Goal: Task Accomplishment & Management: Manage account settings

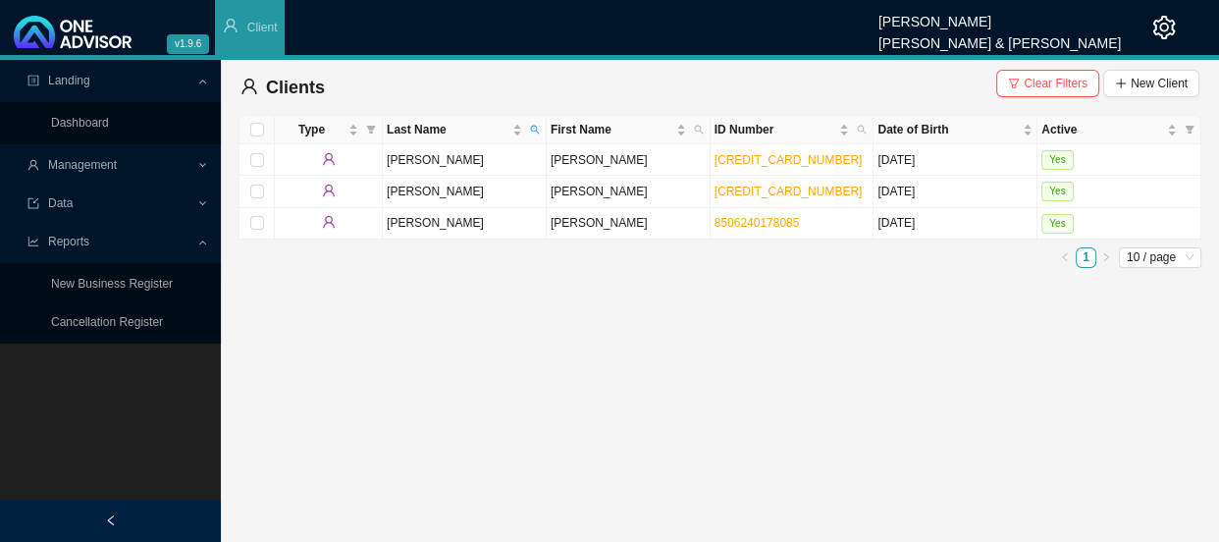
click at [157, 168] on span "Management" at bounding box center [111, 165] width 169 height 34
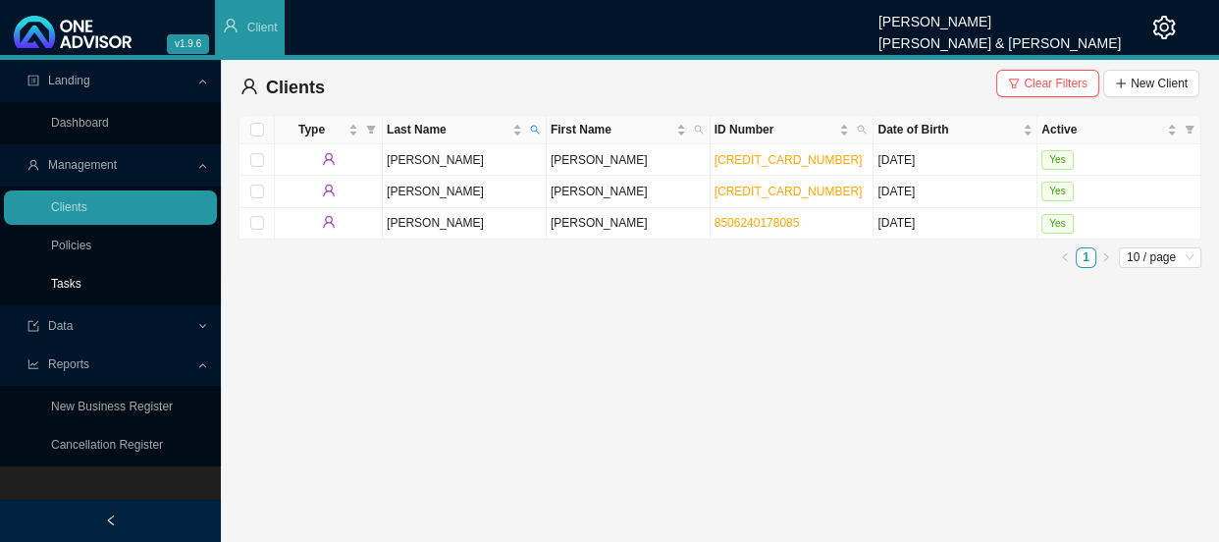
click at [62, 290] on link "Tasks" at bounding box center [66, 284] width 30 height 14
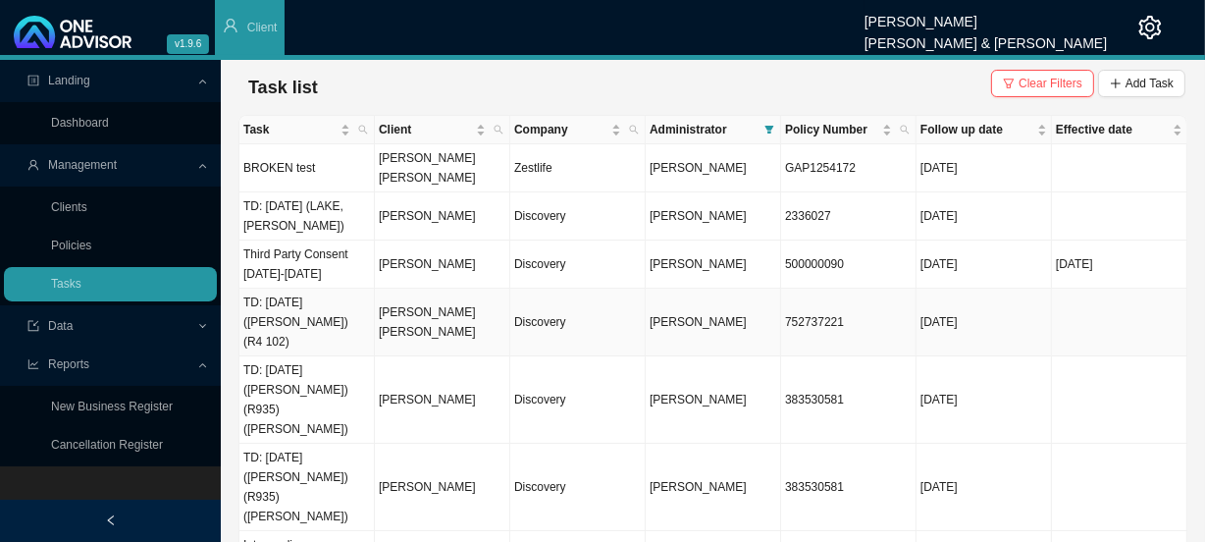
scroll to position [118, 0]
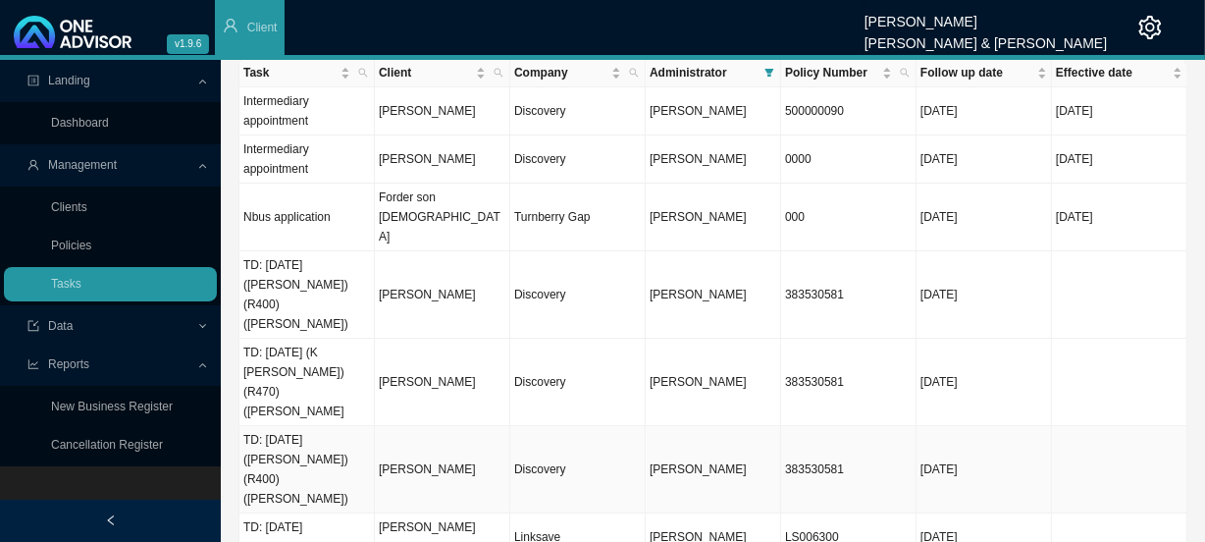
scroll to position [137, 0]
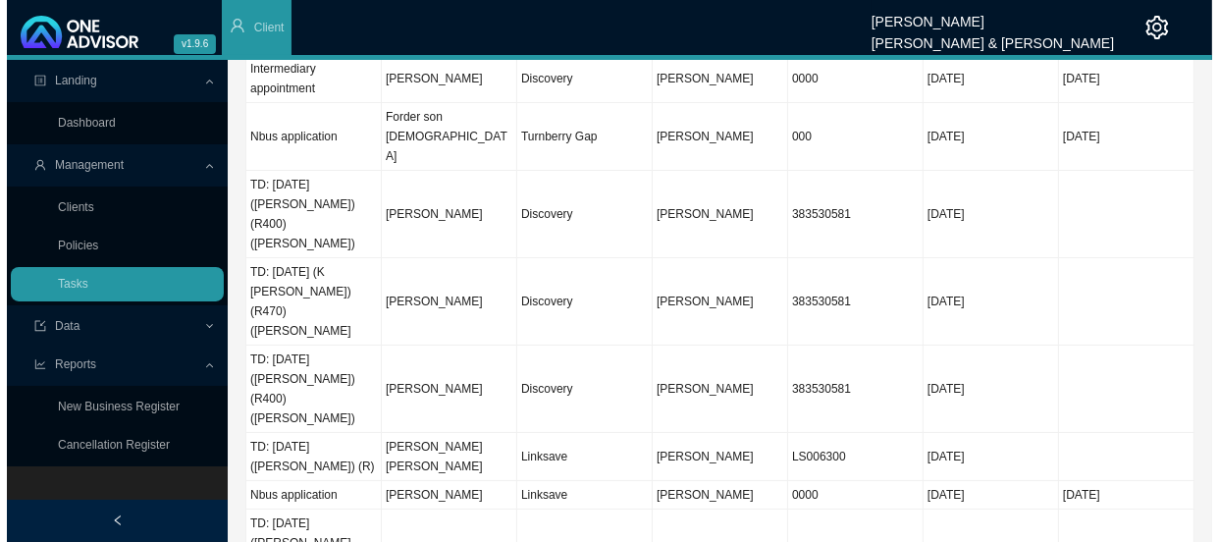
scroll to position [0, 0]
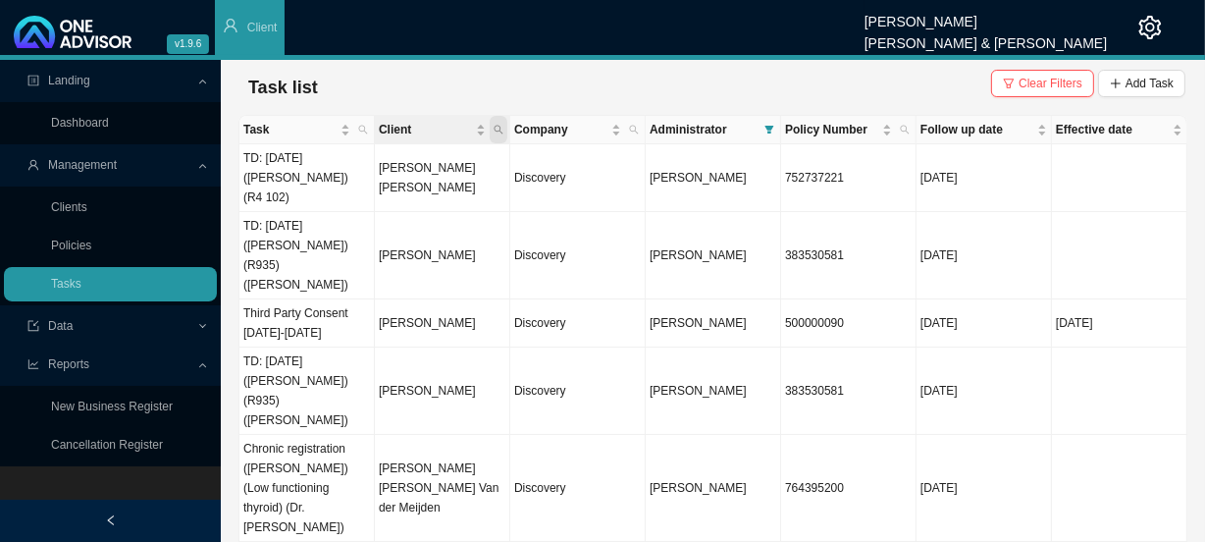
click at [500, 125] on icon "search" at bounding box center [499, 130] width 10 height 10
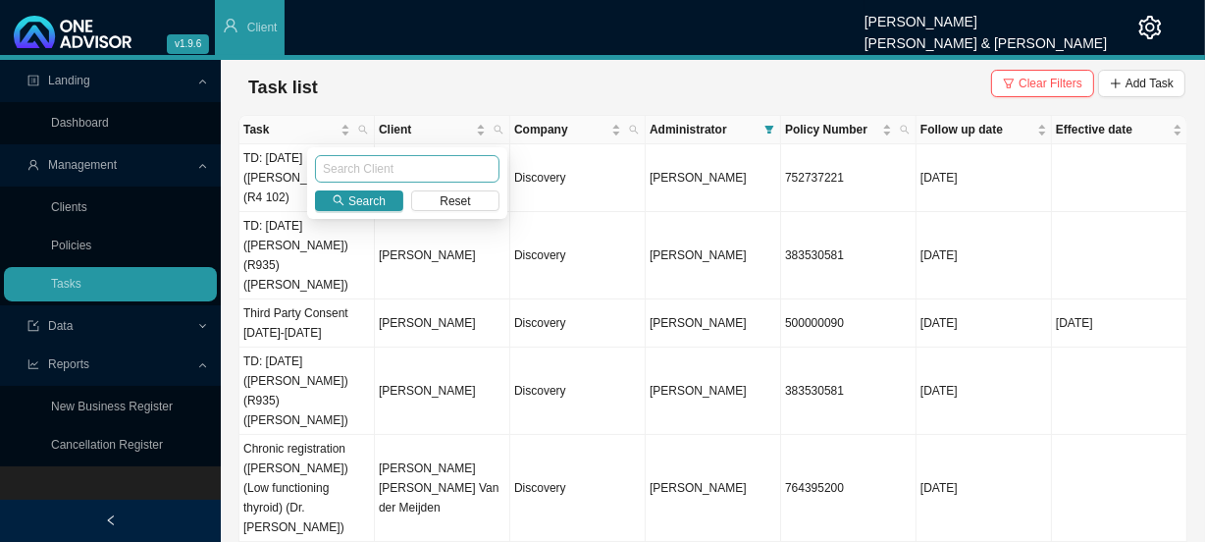
click at [423, 160] on input "text" at bounding box center [407, 168] width 185 height 27
type input "barnfather"
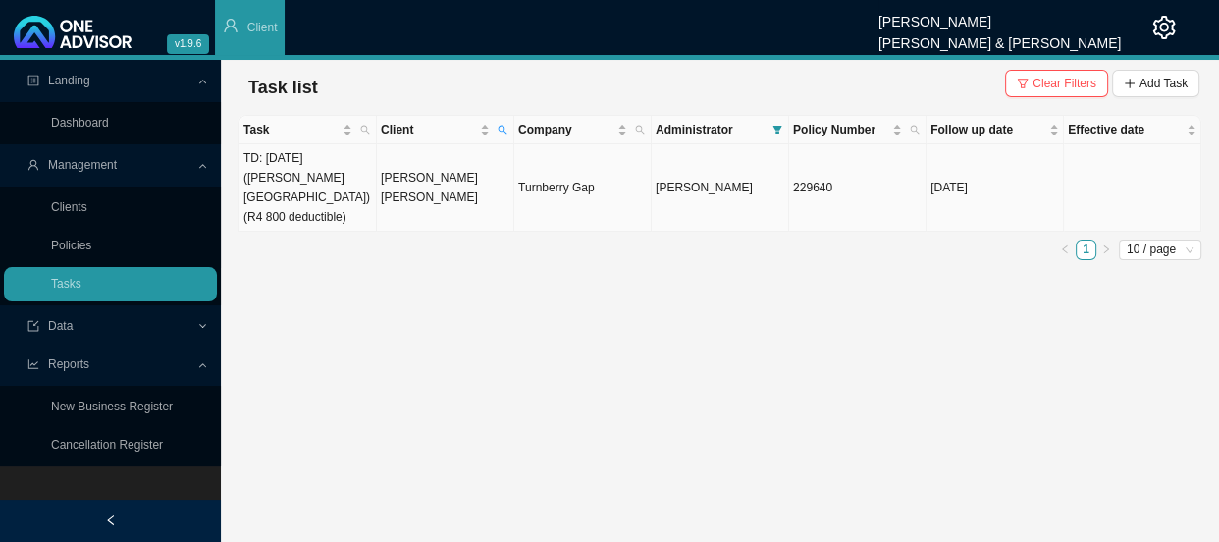
click at [451, 183] on td "[PERSON_NAME] [PERSON_NAME]" at bounding box center [445, 187] width 137 height 87
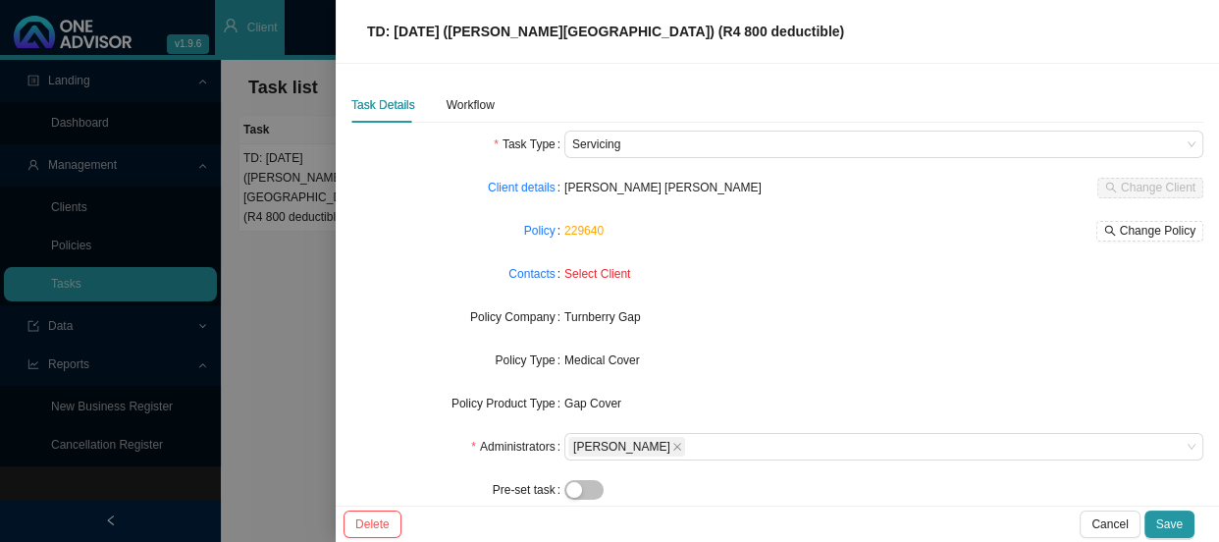
click at [494, 107] on div "Task Details Workflow" at bounding box center [777, 104] width 852 height 35
click at [468, 112] on div "Workflow" at bounding box center [471, 105] width 48 height 20
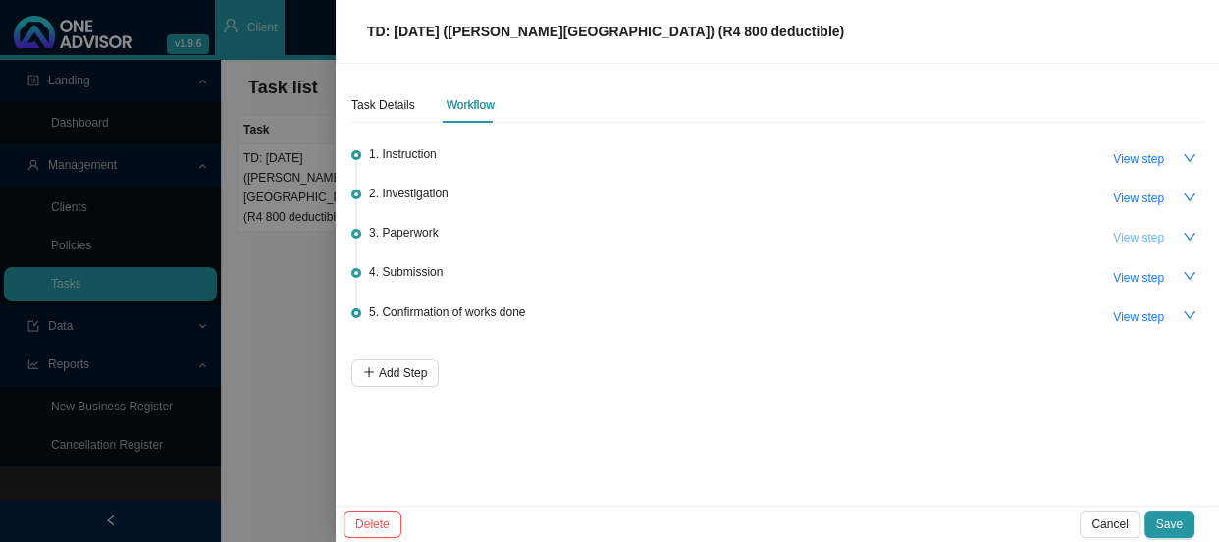
click at [1158, 244] on span "View step" at bounding box center [1138, 238] width 51 height 20
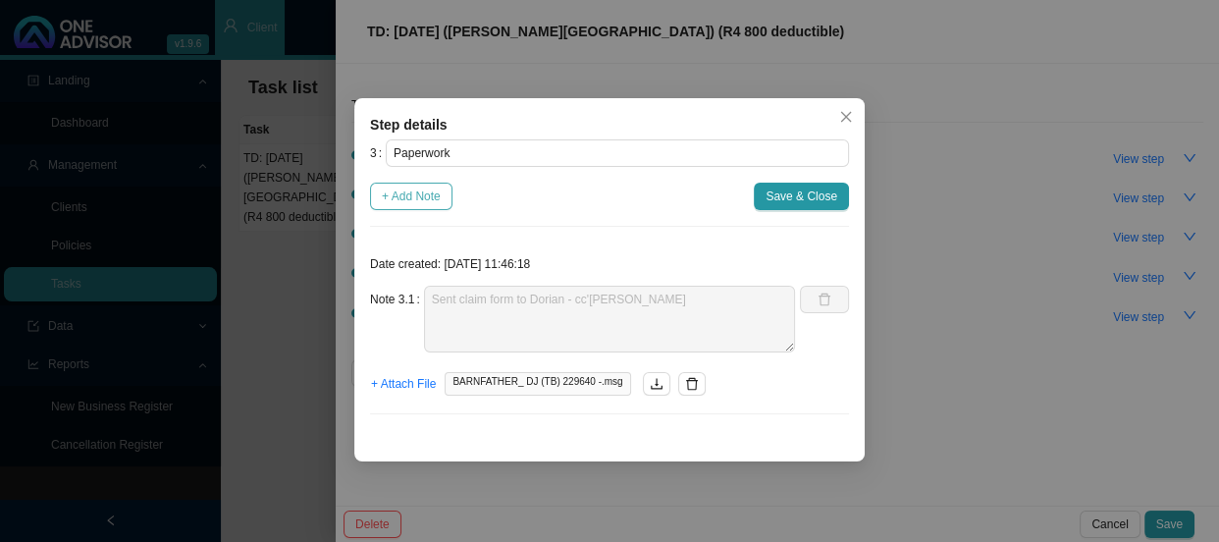
click at [403, 201] on span "+ Add Note" at bounding box center [411, 196] width 59 height 20
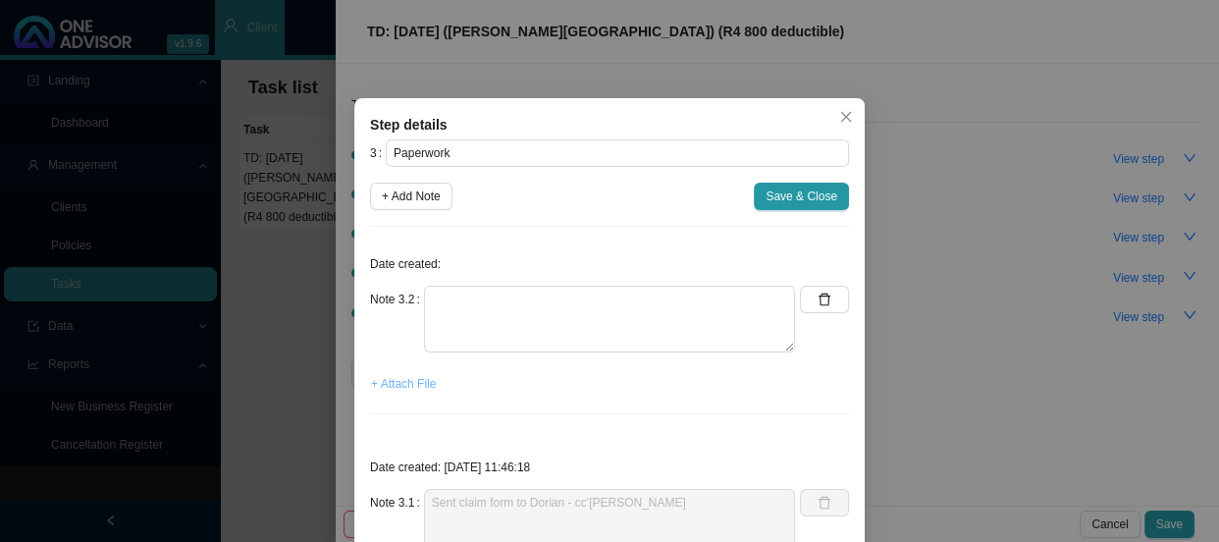
click at [402, 388] on span "+ Attach File" at bounding box center [403, 384] width 65 height 20
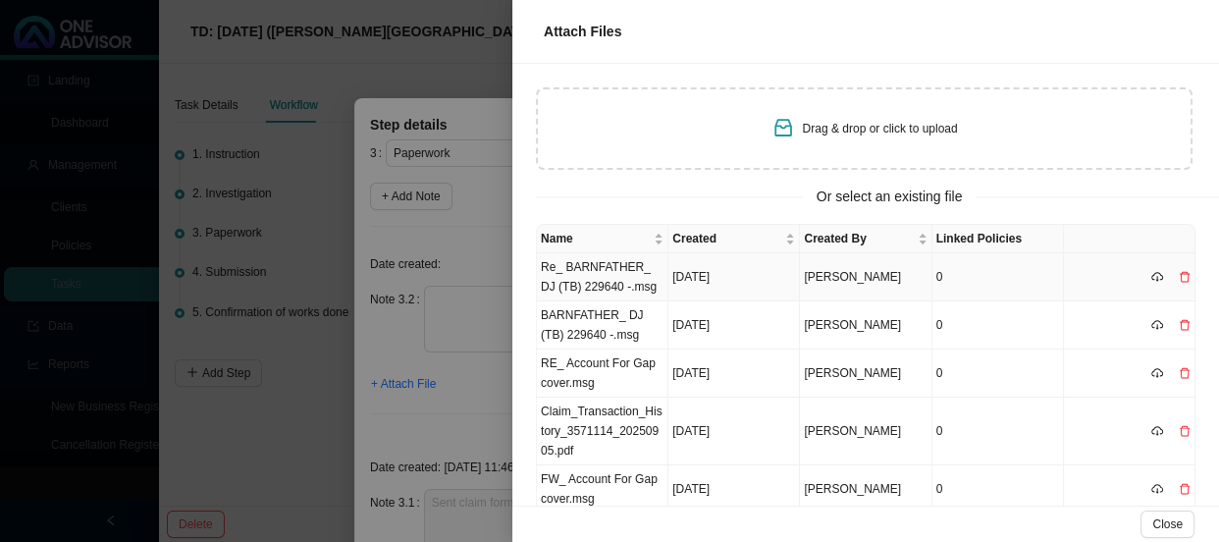
click at [617, 270] on td "Re_ BARNFATHER_ DJ (TB) 229640 -.msg" at bounding box center [603, 277] width 132 height 48
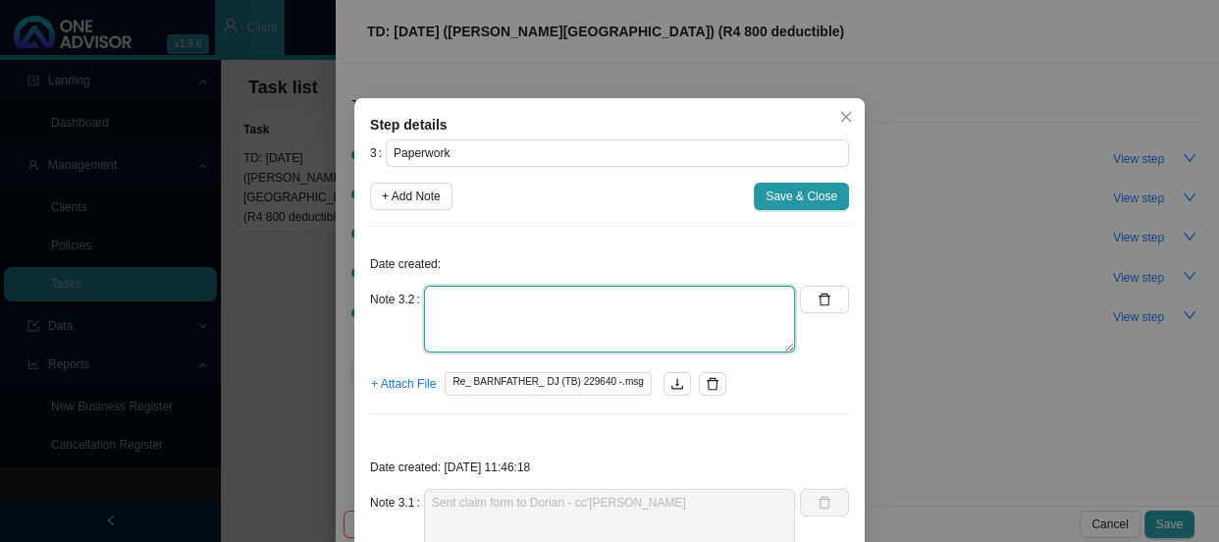
click at [530, 299] on textarea at bounding box center [609, 319] width 371 height 67
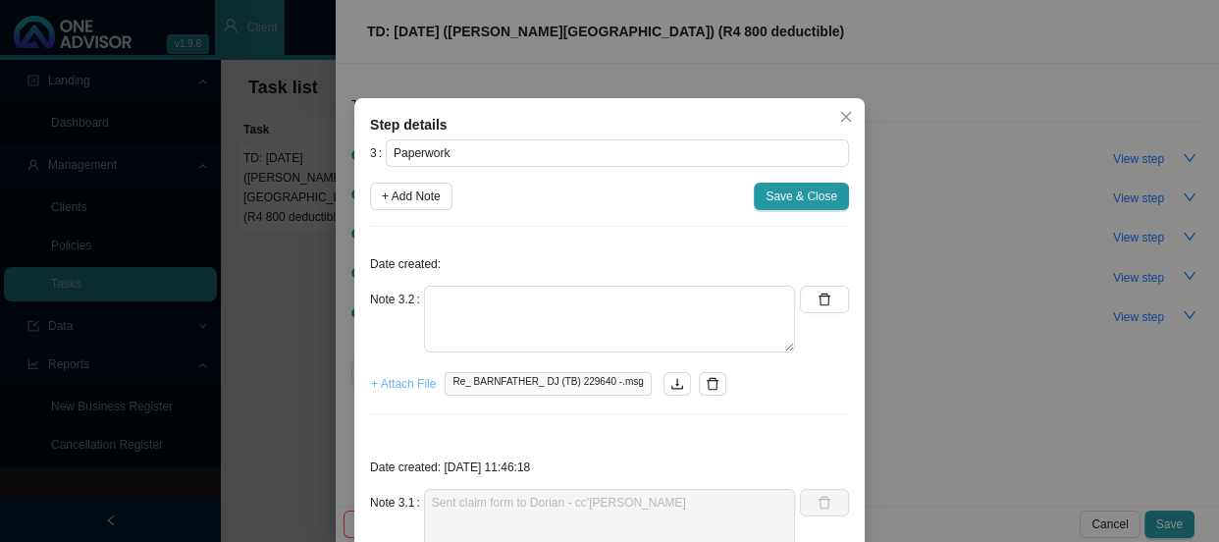
click at [378, 388] on span "+ Attach File" at bounding box center [403, 384] width 65 height 20
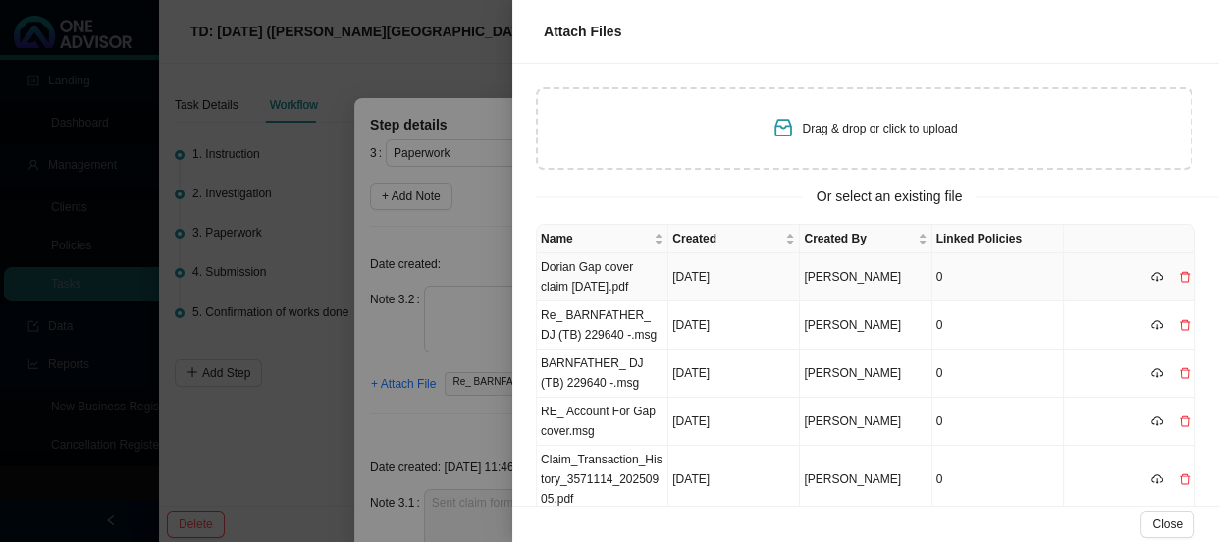
click at [618, 277] on td "Dorian Gap cover claim [DATE].pdf" at bounding box center [603, 277] width 132 height 48
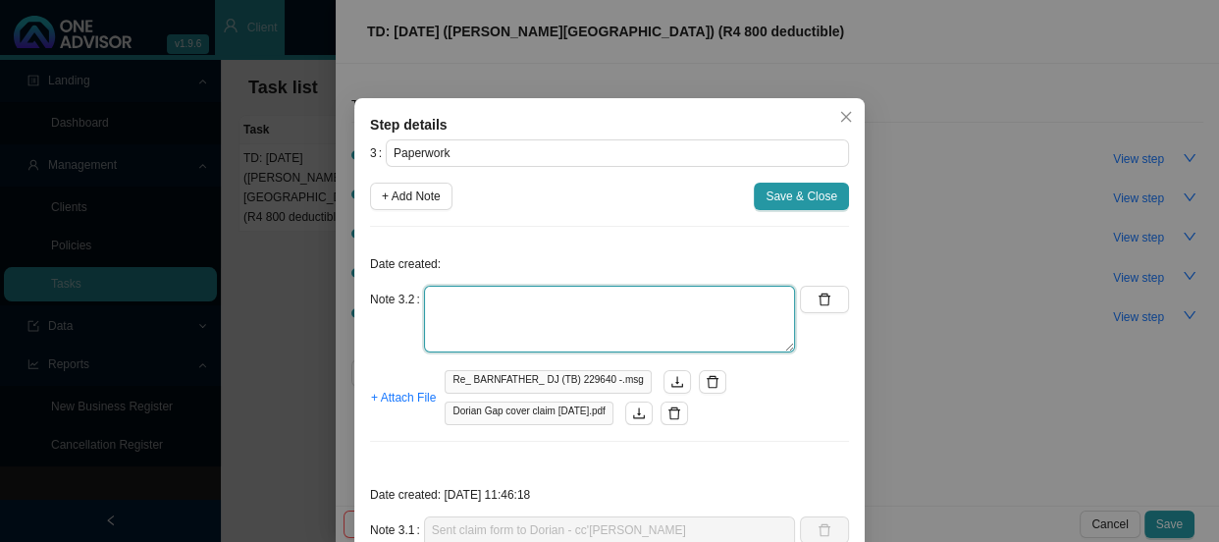
click at [539, 298] on textarea at bounding box center [609, 319] width 371 height 67
type textarea "Received the claim form"
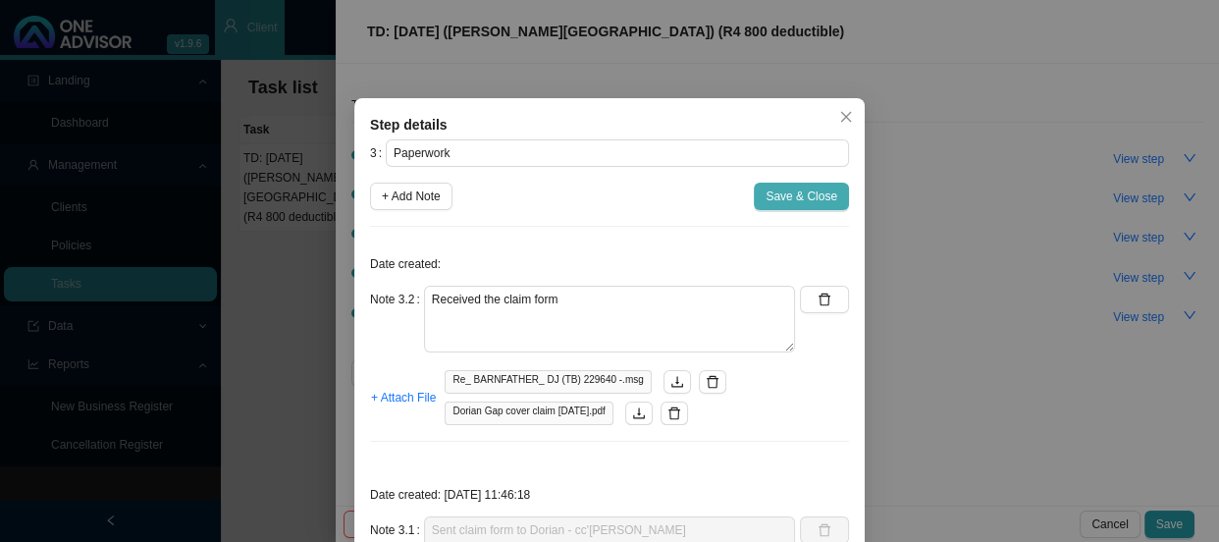
click at [774, 200] on span "Save & Close" at bounding box center [802, 196] width 72 height 20
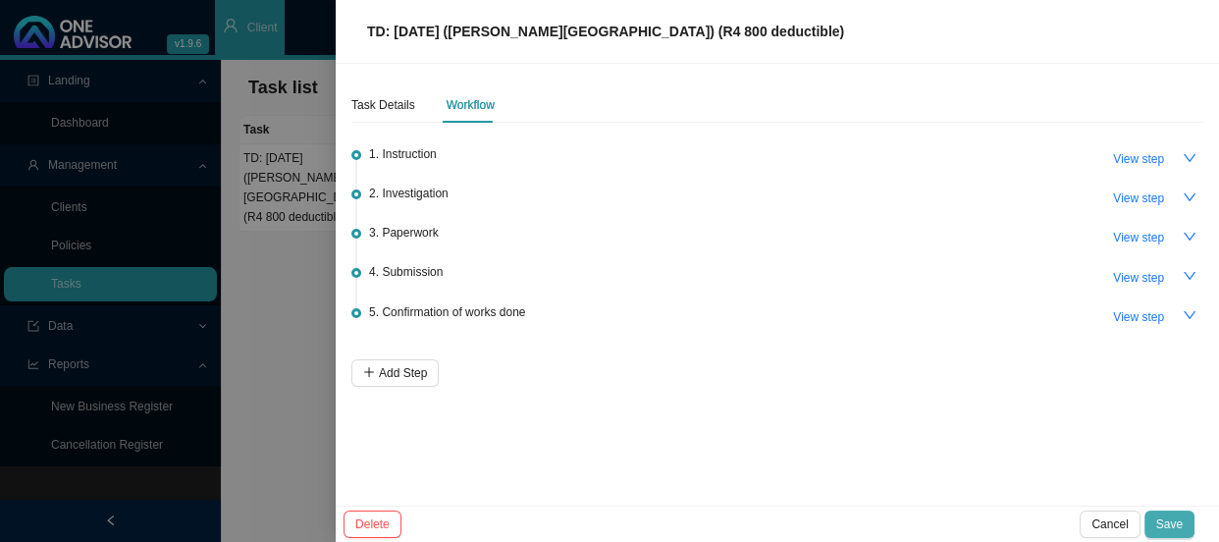
click at [1186, 526] on button "Save" at bounding box center [1169, 523] width 50 height 27
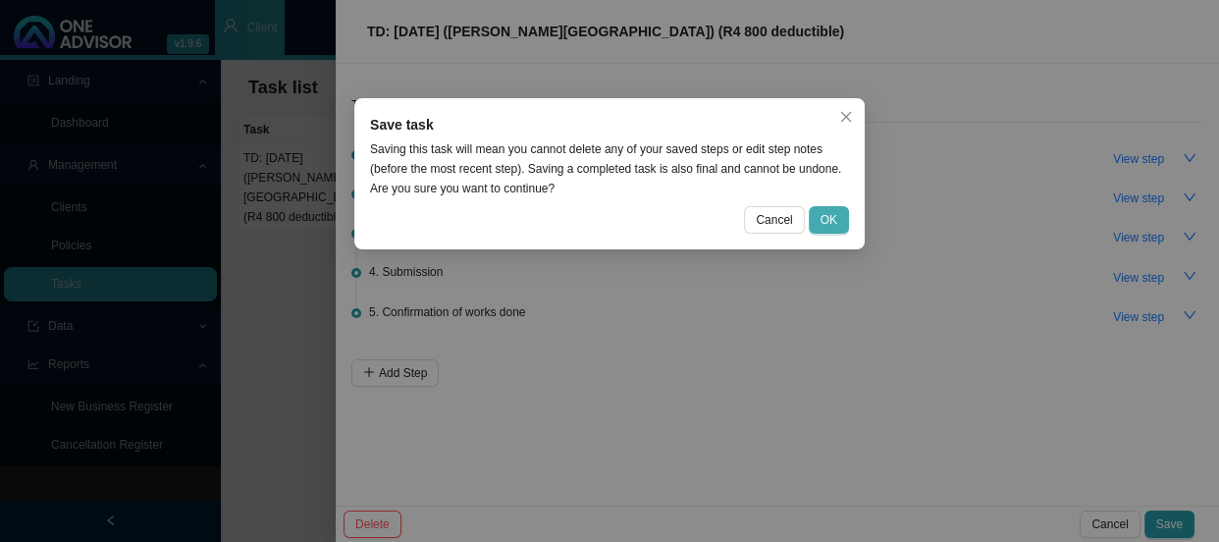
click at [824, 208] on button "OK" at bounding box center [829, 219] width 40 height 27
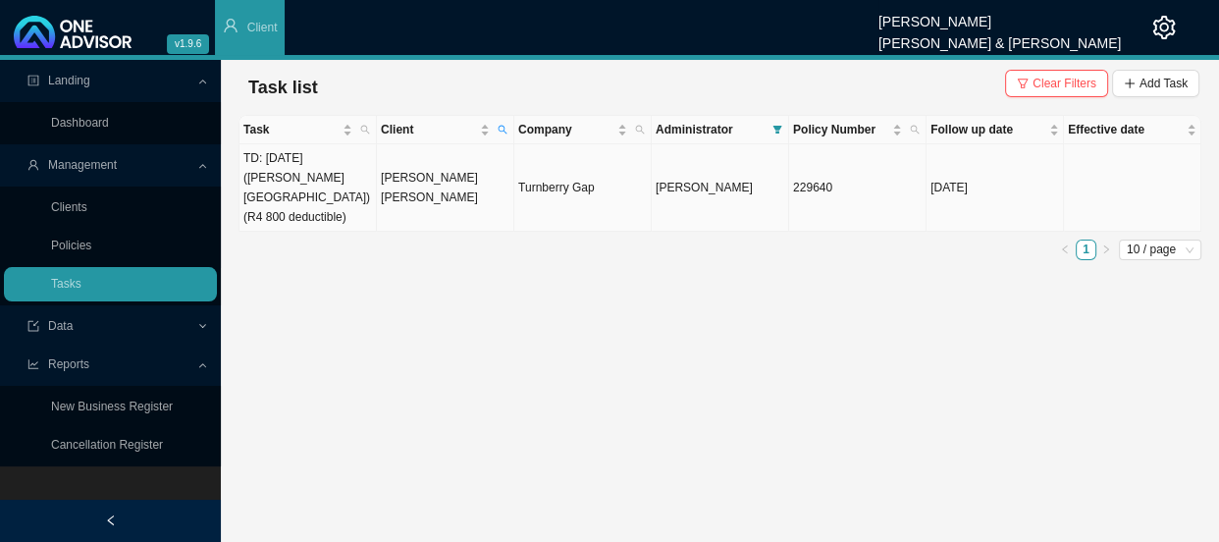
click at [442, 178] on td "[PERSON_NAME] [PERSON_NAME]" at bounding box center [445, 187] width 137 height 87
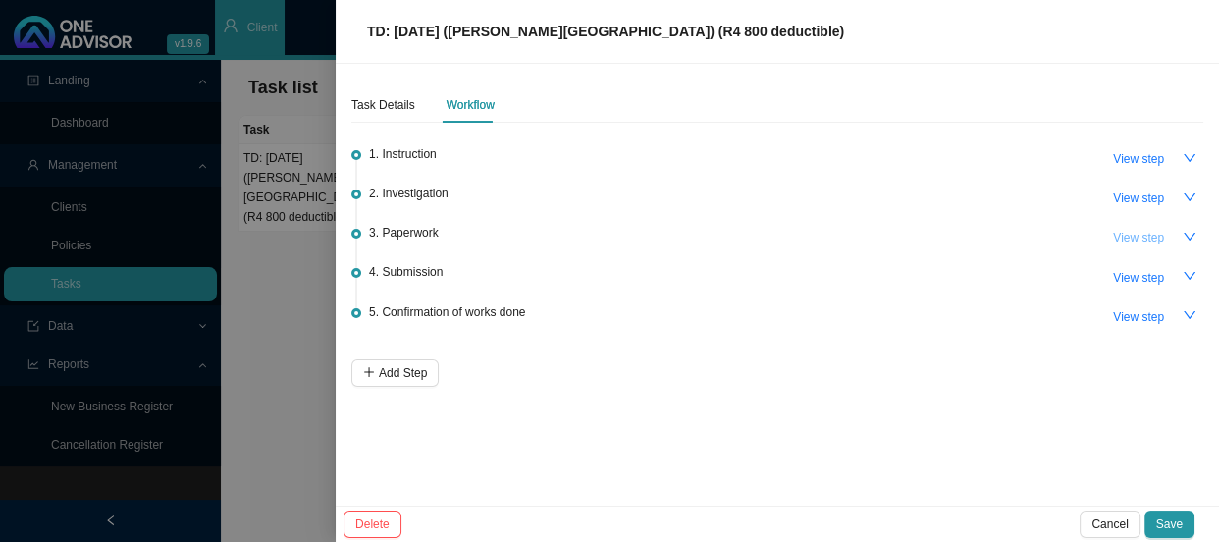
click at [1148, 238] on span "View step" at bounding box center [1138, 238] width 51 height 20
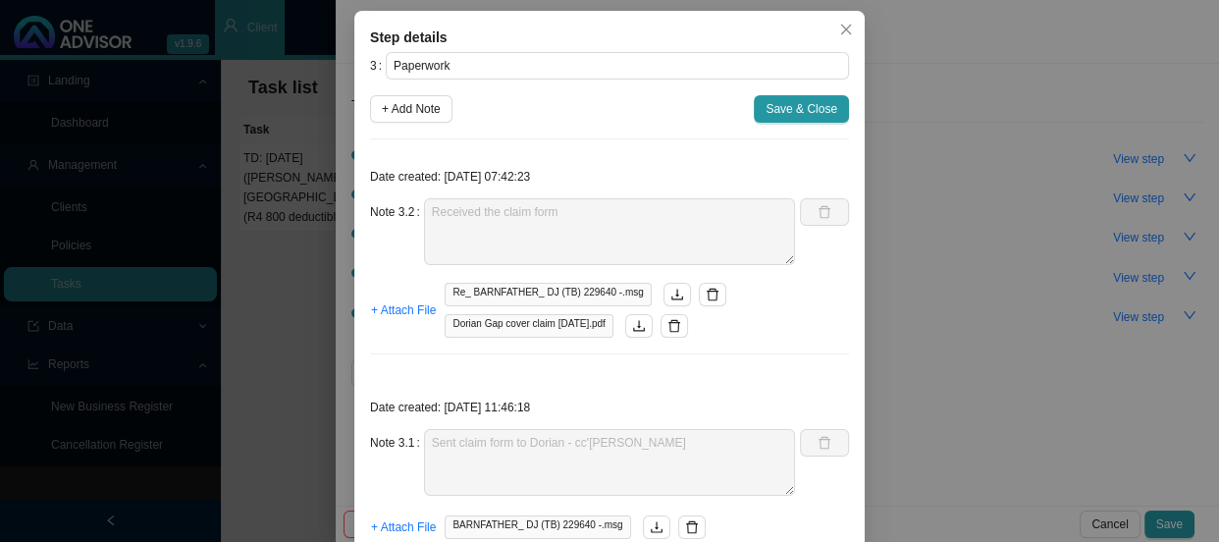
scroll to position [165, 0]
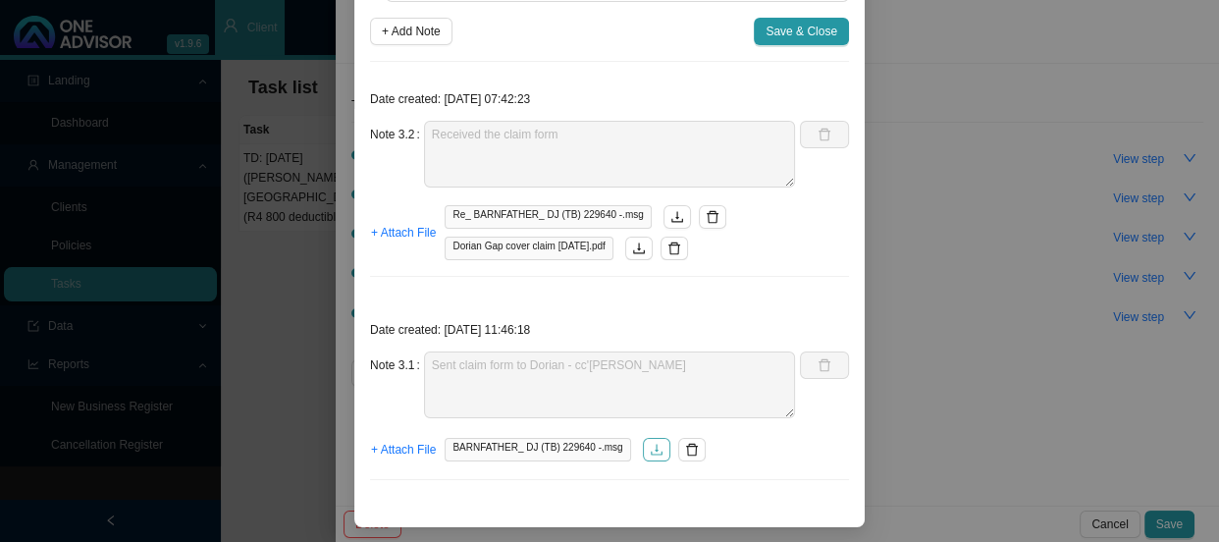
click at [651, 452] on icon "download" at bounding box center [657, 449] width 12 height 11
click at [965, 213] on div "Step details 3 Paperwork + Add Note Save & Close Date created: [DATE] 07:42:23 …" at bounding box center [609, 271] width 1219 height 542
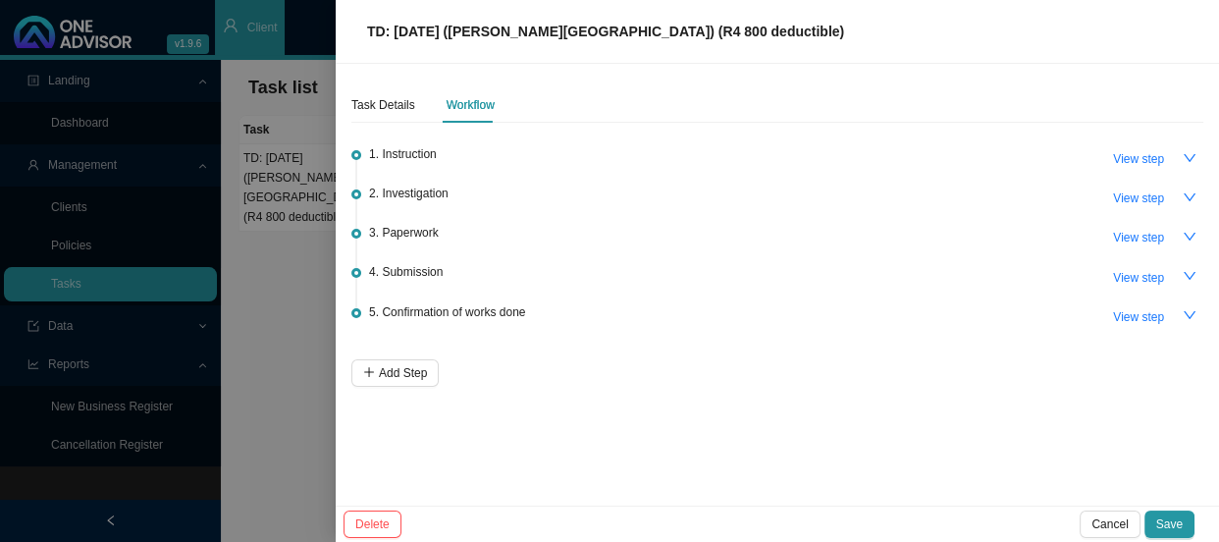
scroll to position [67, 0]
click at [1154, 161] on span "View step" at bounding box center [1138, 159] width 51 height 20
type input "Instruction"
type textarea "[PERSON_NAME] received an email from [PERSON_NAME] notifying us of a shortfall …"
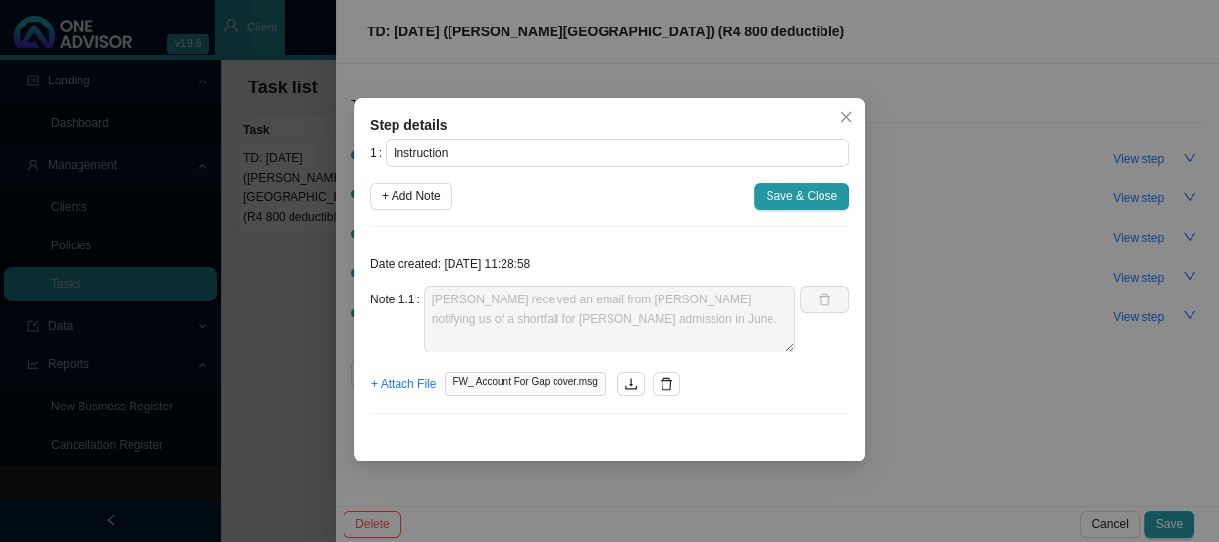
click at [628, 404] on div "Date created: [DATE] 11:28:58 Note 1.1 [PERSON_NAME] received an email from [PE…" at bounding box center [609, 335] width 479 height 187
click at [628, 378] on icon "download" at bounding box center [631, 384] width 14 height 14
click at [842, 115] on icon "close" at bounding box center [846, 117] width 14 height 14
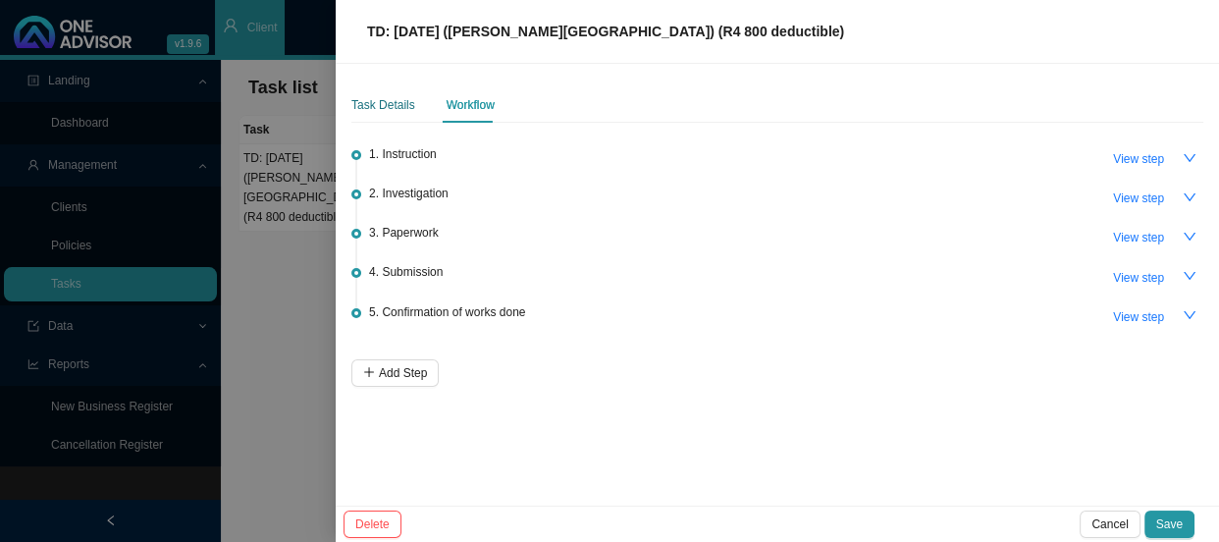
click at [389, 107] on div "Task Details" at bounding box center [383, 105] width 64 height 20
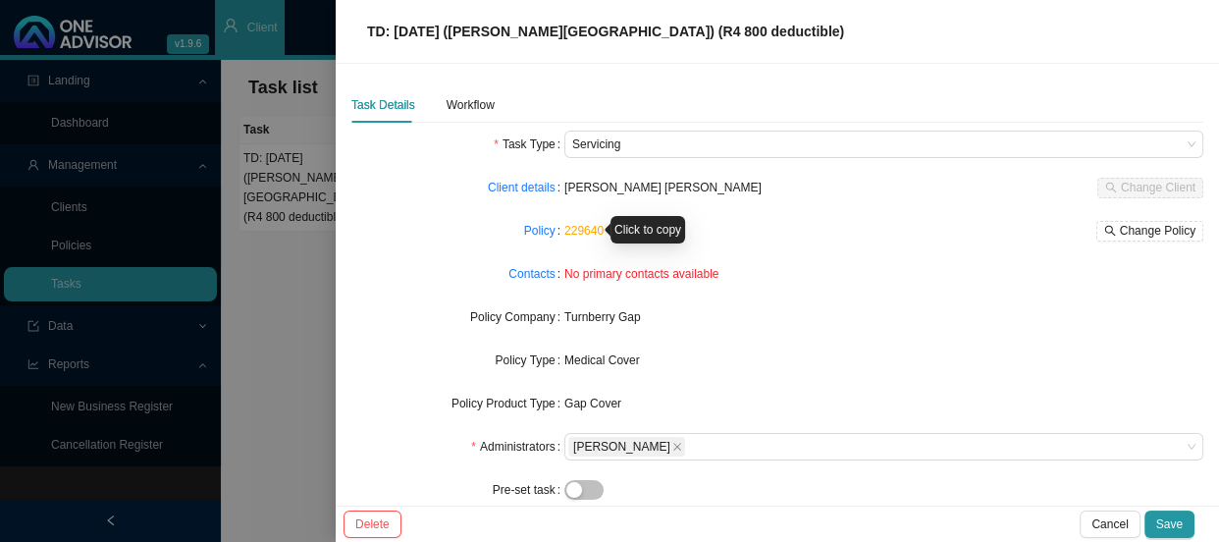
click at [587, 230] on link "229640" at bounding box center [583, 231] width 39 height 14
click at [460, 109] on div "Workflow" at bounding box center [471, 105] width 48 height 20
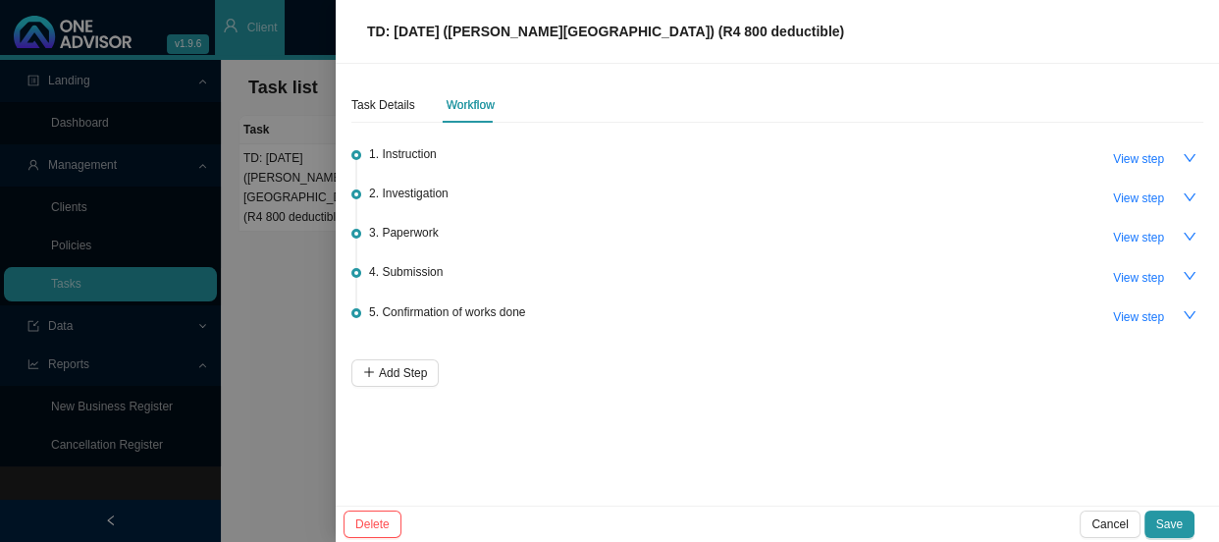
click at [766, 32] on div "TD: [DATE] ([PERSON_NAME][GEOGRAPHIC_DATA]) (R4 800 deductible)" at bounding box center [777, 32] width 836 height 22
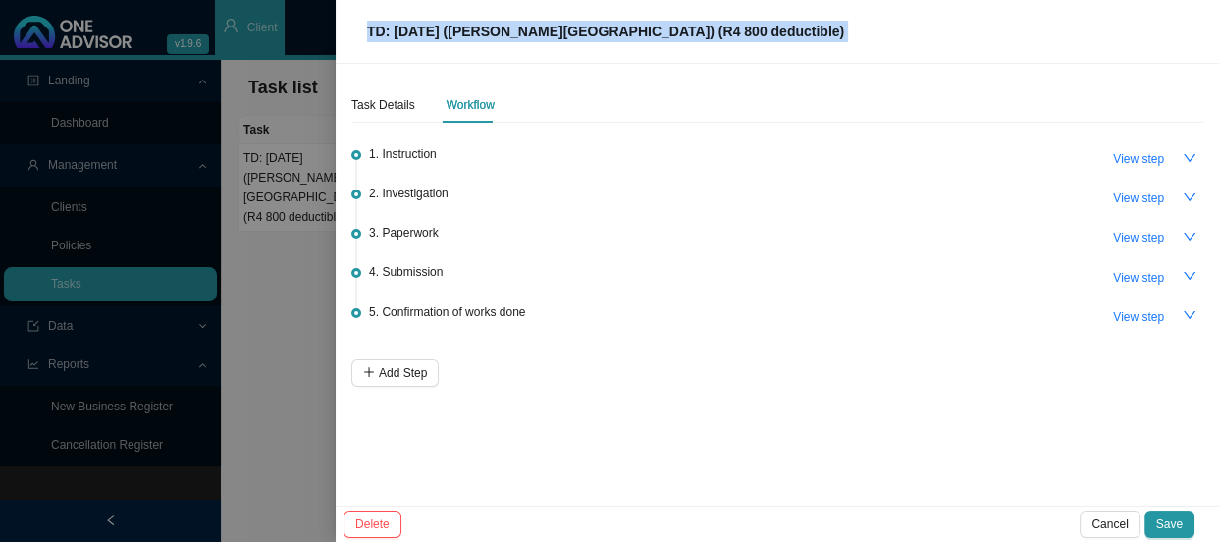
drag, startPoint x: 766, startPoint y: 32, endPoint x: 354, endPoint y: 38, distance: 411.3
click at [354, 38] on div "TD: [DATE] ([PERSON_NAME][GEOGRAPHIC_DATA]) (R4 800 deductible)" at bounding box center [777, 32] width 883 height 64
copy span "TD: [DATE] ([PERSON_NAME][GEOGRAPHIC_DATA]) (R4 800 deductible)"
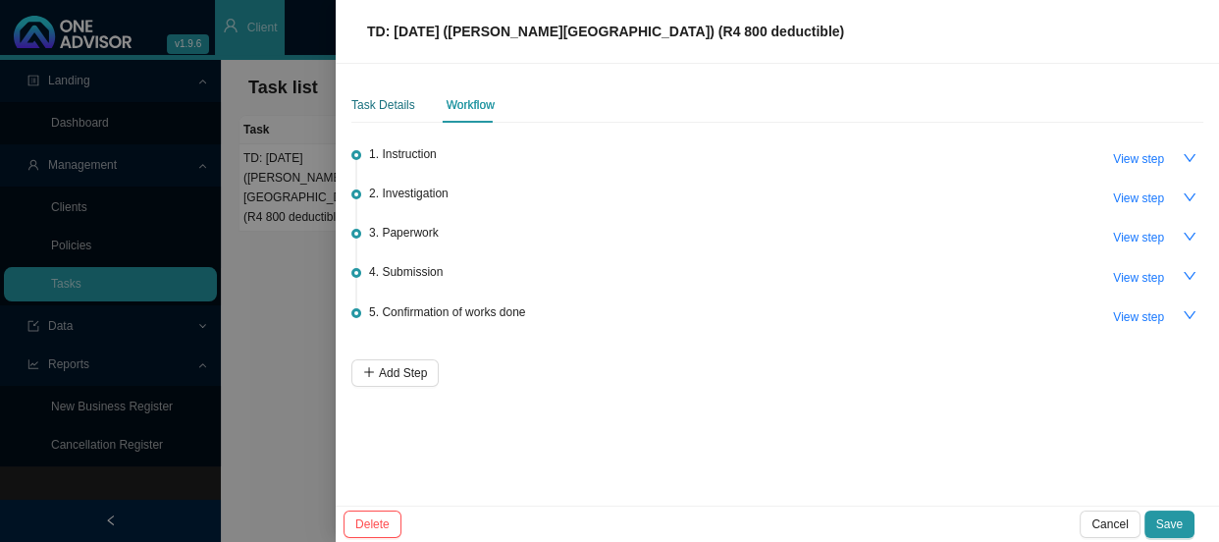
click at [389, 103] on div "Task Details" at bounding box center [383, 105] width 64 height 20
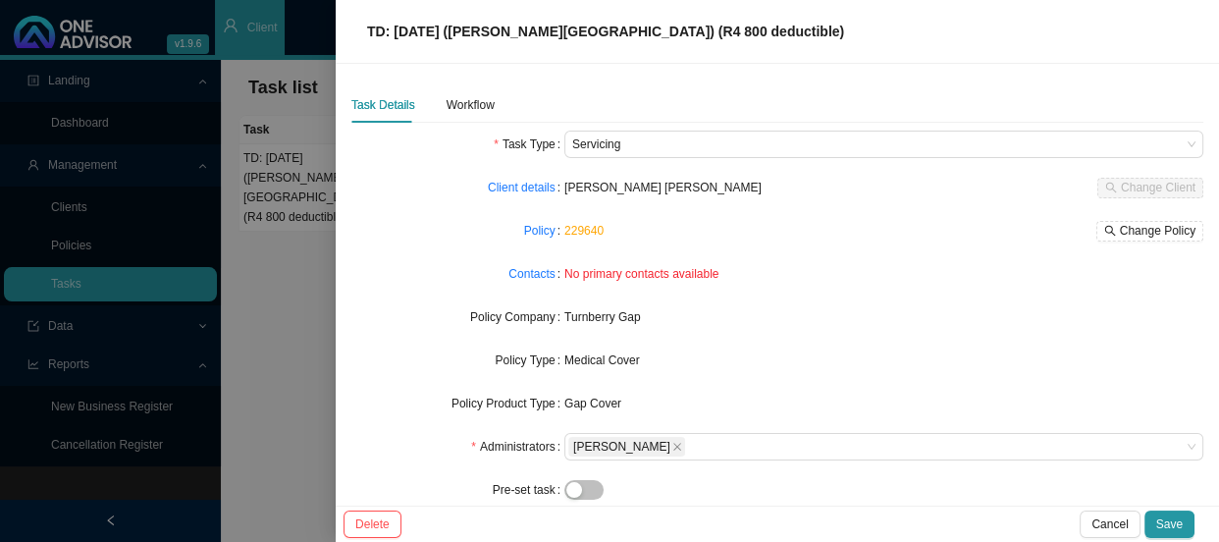
click at [580, 227] on link "229640" at bounding box center [583, 231] width 39 height 14
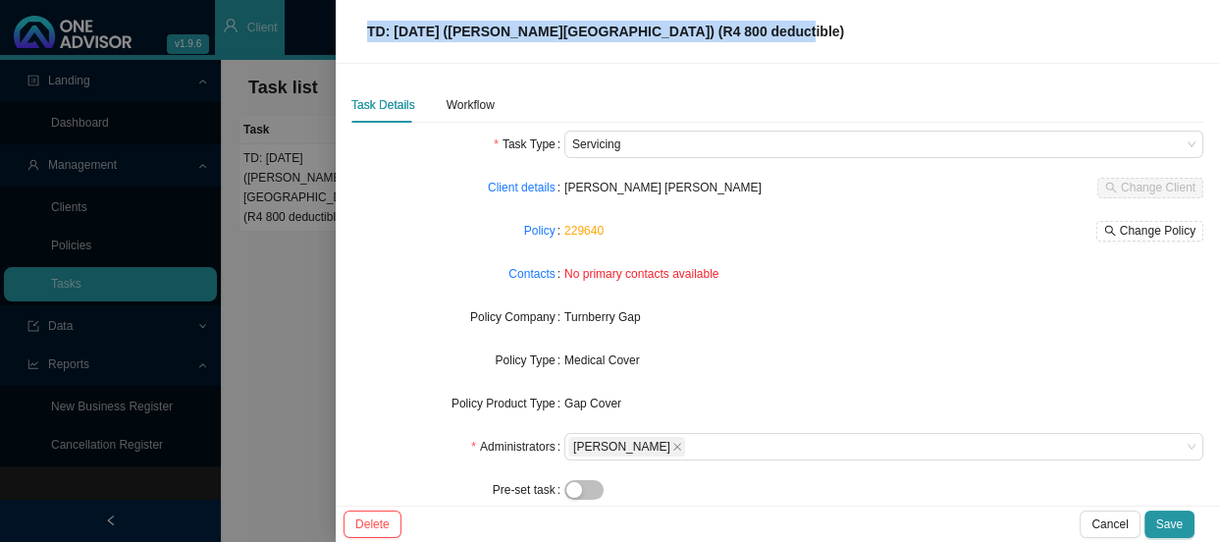
drag, startPoint x: 746, startPoint y: 29, endPoint x: 363, endPoint y: 47, distance: 383.2
click at [363, 47] on div "TD: [DATE] ([PERSON_NAME][GEOGRAPHIC_DATA]) (R4 800 deductible)" at bounding box center [777, 32] width 883 height 64
copy span "TD: [DATE] ([PERSON_NAME][GEOGRAPHIC_DATA]) (R4 800 deductible)"
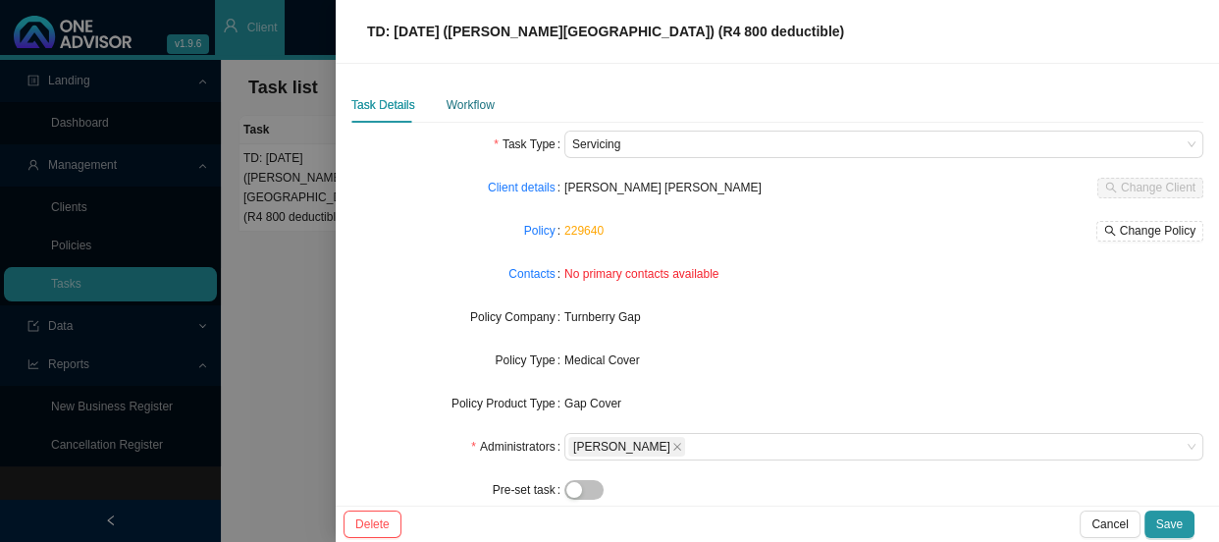
click at [463, 110] on div "Workflow" at bounding box center [471, 105] width 48 height 20
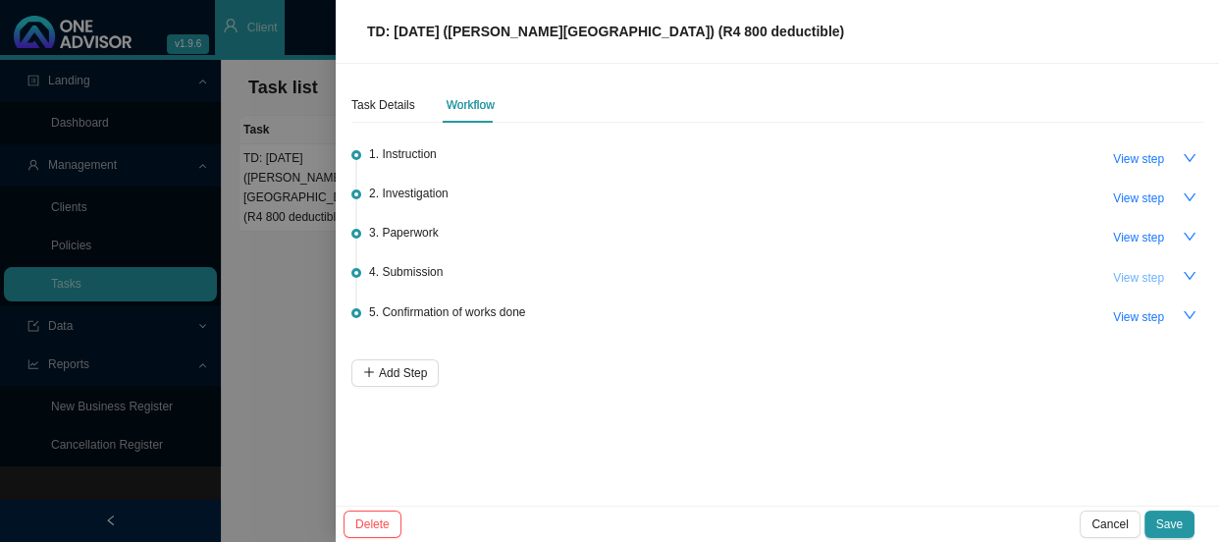
click at [1143, 277] on span "View step" at bounding box center [1138, 278] width 51 height 20
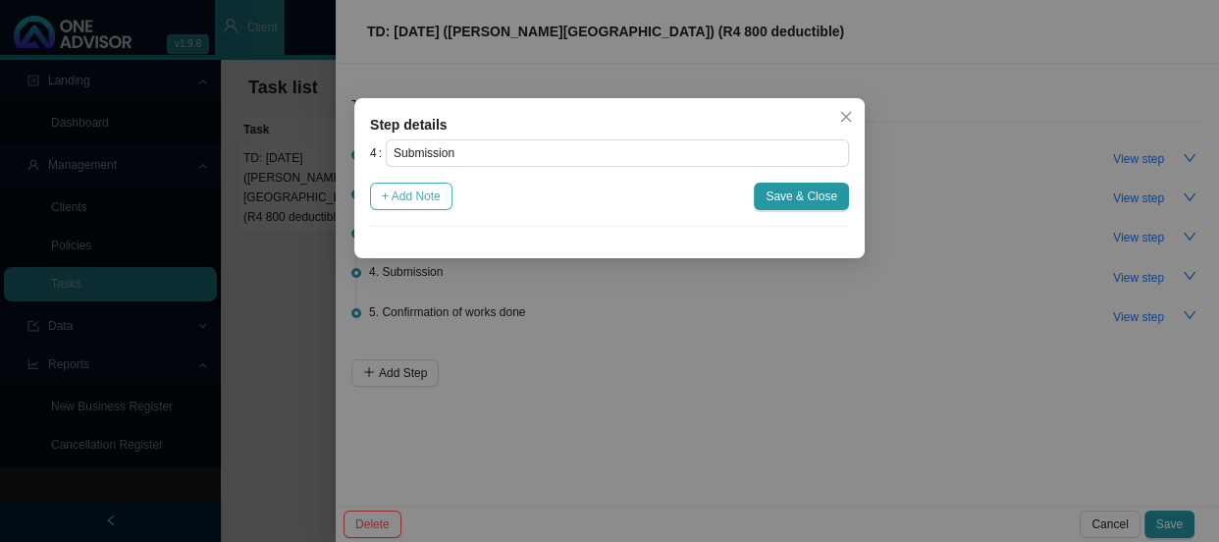
click at [437, 195] on span "+ Add Note" at bounding box center [411, 196] width 59 height 20
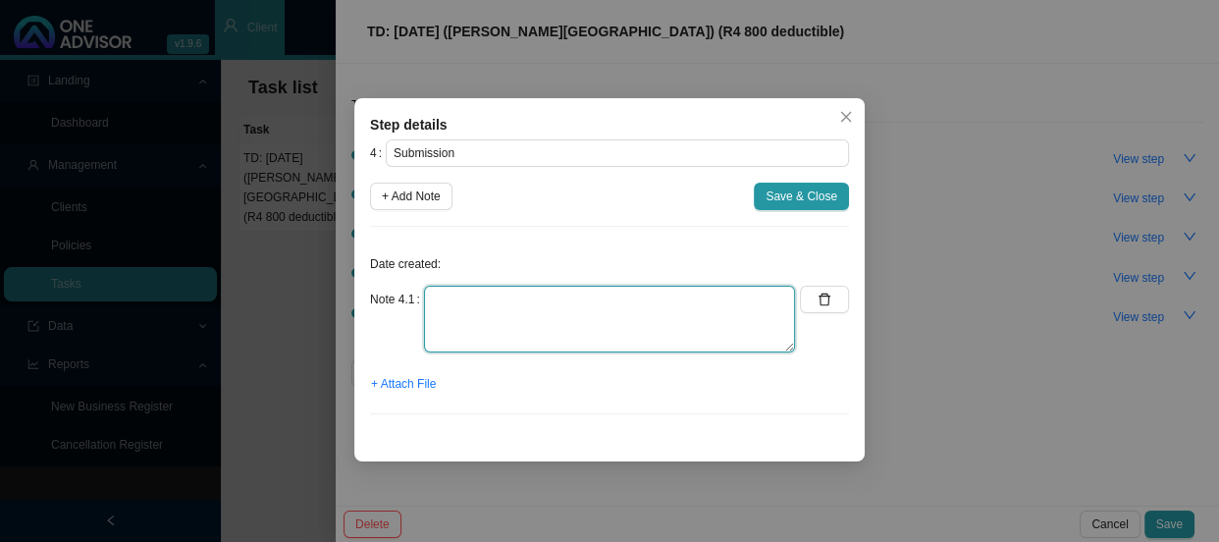
click at [450, 303] on textarea at bounding box center [609, 319] width 371 height 67
type textarea "Submitted claim to TB"
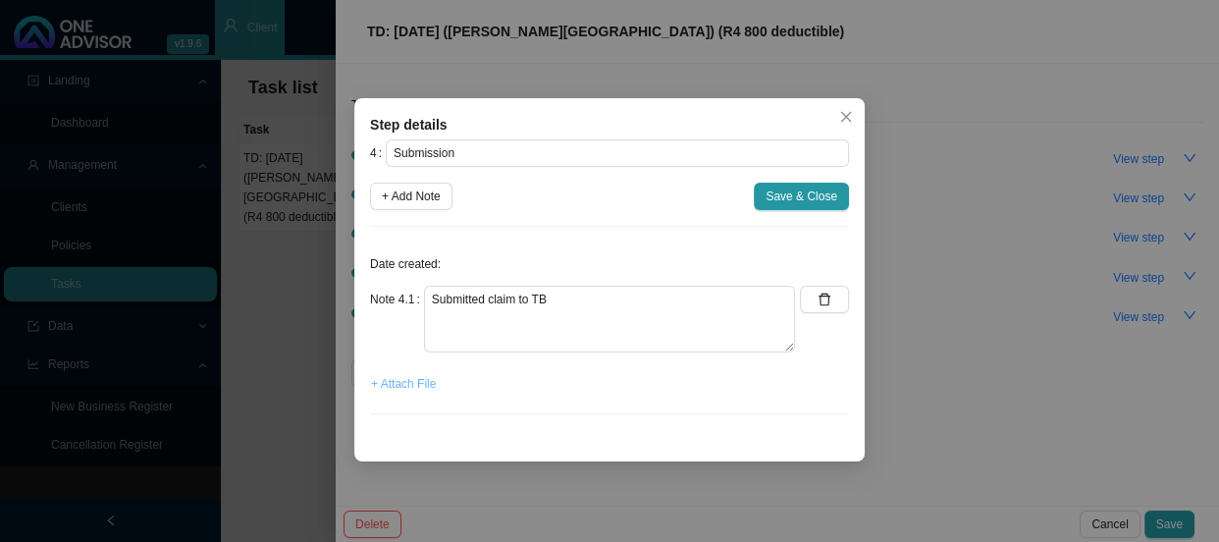
click at [428, 381] on span "+ Attach File" at bounding box center [403, 384] width 65 height 20
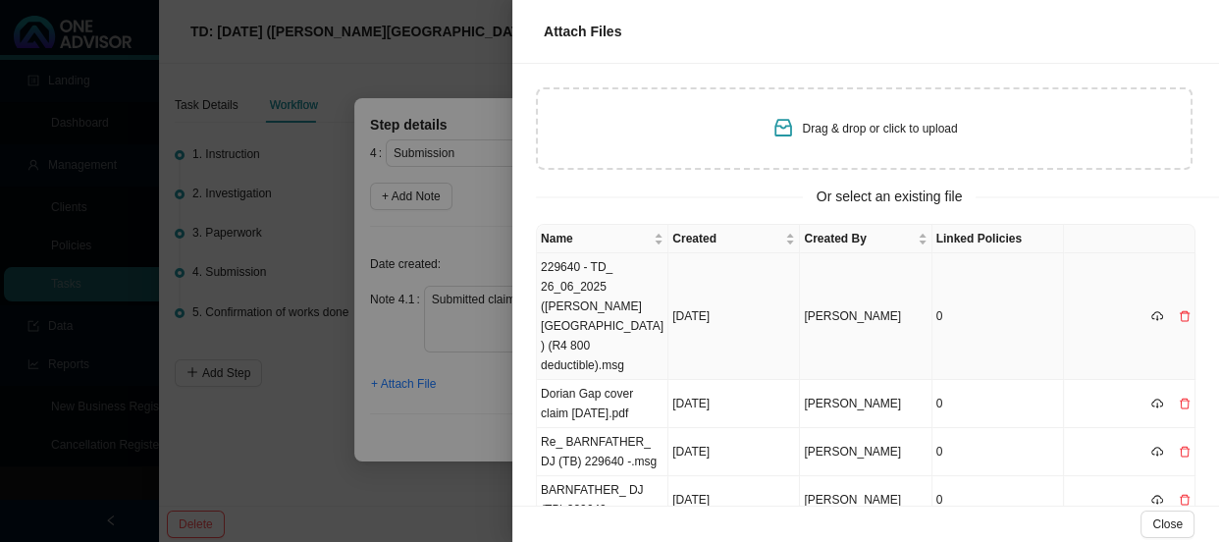
click at [615, 265] on td "229640 - TD_ 26_06_2025 ([PERSON_NAME][GEOGRAPHIC_DATA]) (R4 800 deductible).msg" at bounding box center [603, 316] width 132 height 127
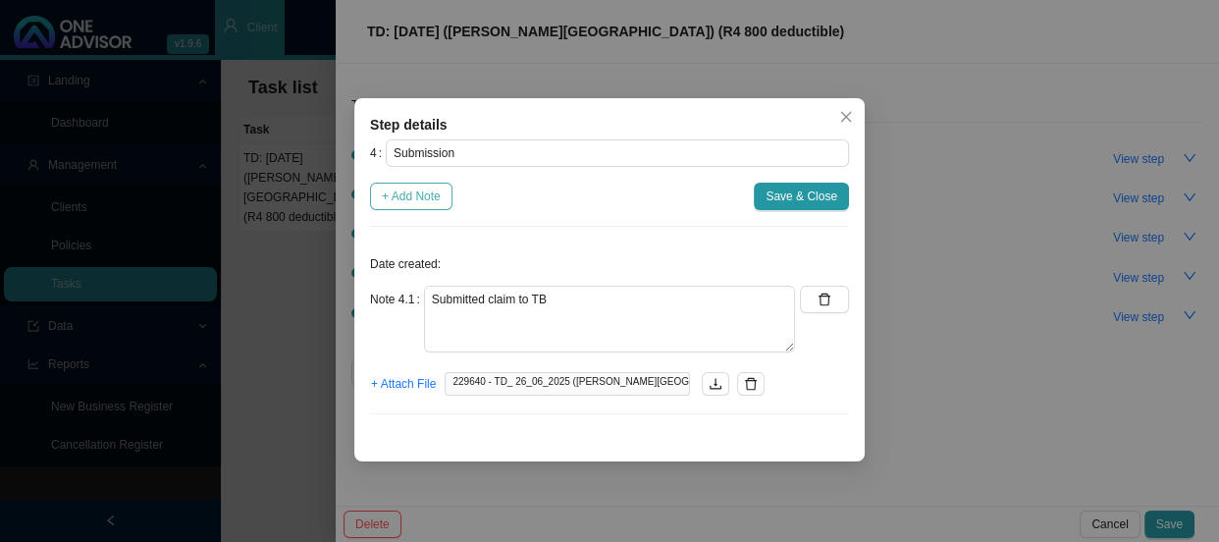
click at [413, 202] on span "+ Add Note" at bounding box center [411, 196] width 59 height 20
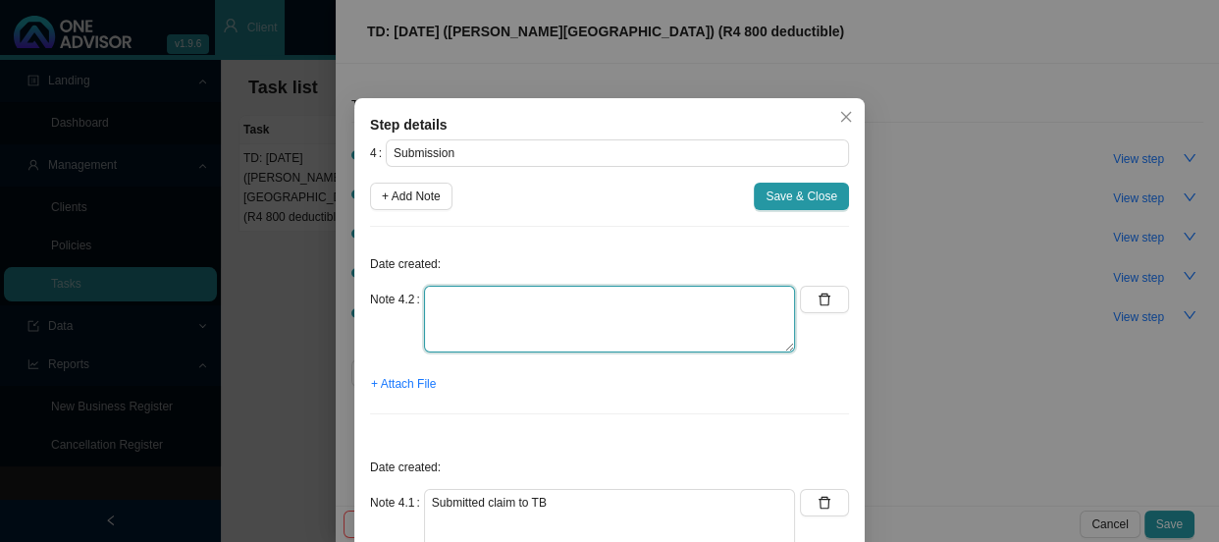
click at [459, 306] on textarea at bounding box center [609, 319] width 371 height 67
type textarea "Sent feedback to [PERSON_NAME] & [PERSON_NAME]"
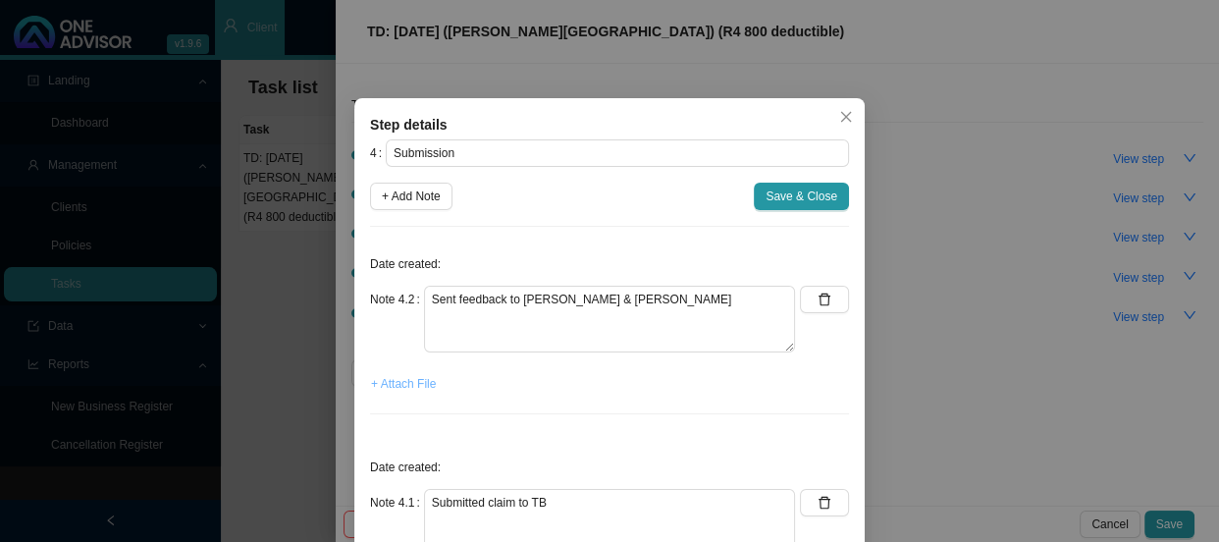
click at [406, 390] on span "+ Attach File" at bounding box center [403, 384] width 65 height 20
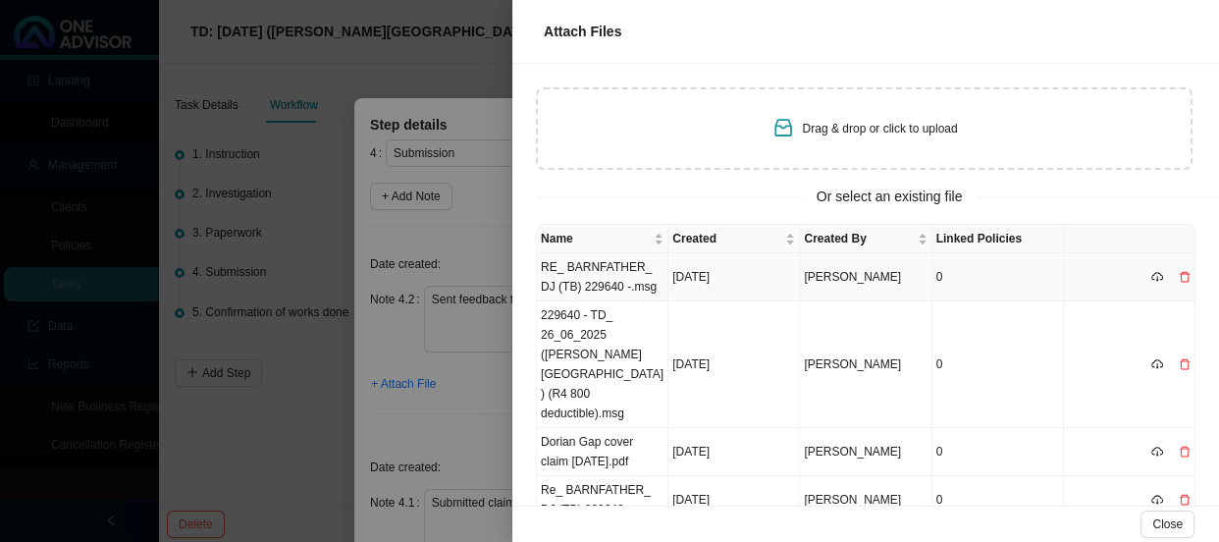
click at [589, 267] on td "RE_ BARNFATHER_ DJ (TB) 229640 -.msg" at bounding box center [603, 277] width 132 height 48
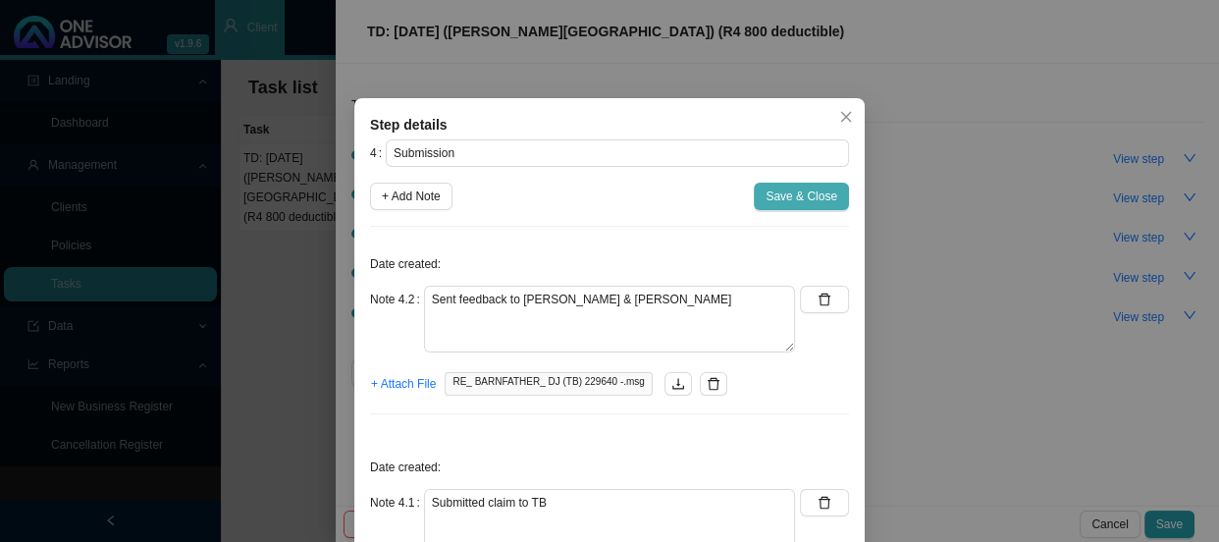
click at [768, 195] on span "Save & Close" at bounding box center [802, 196] width 72 height 20
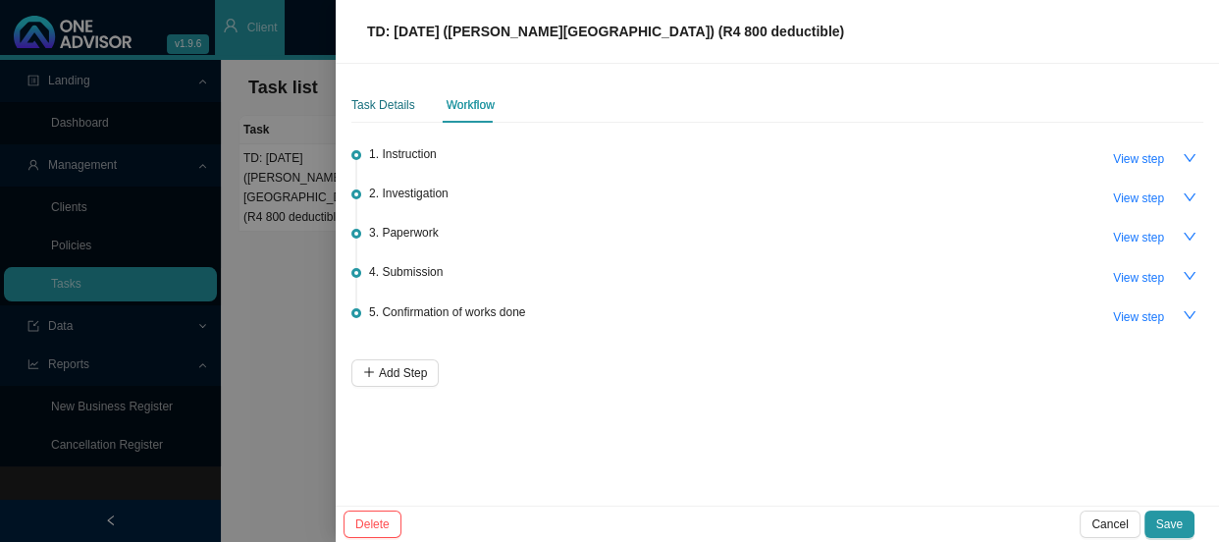
click at [390, 106] on div "Task Details" at bounding box center [383, 105] width 64 height 20
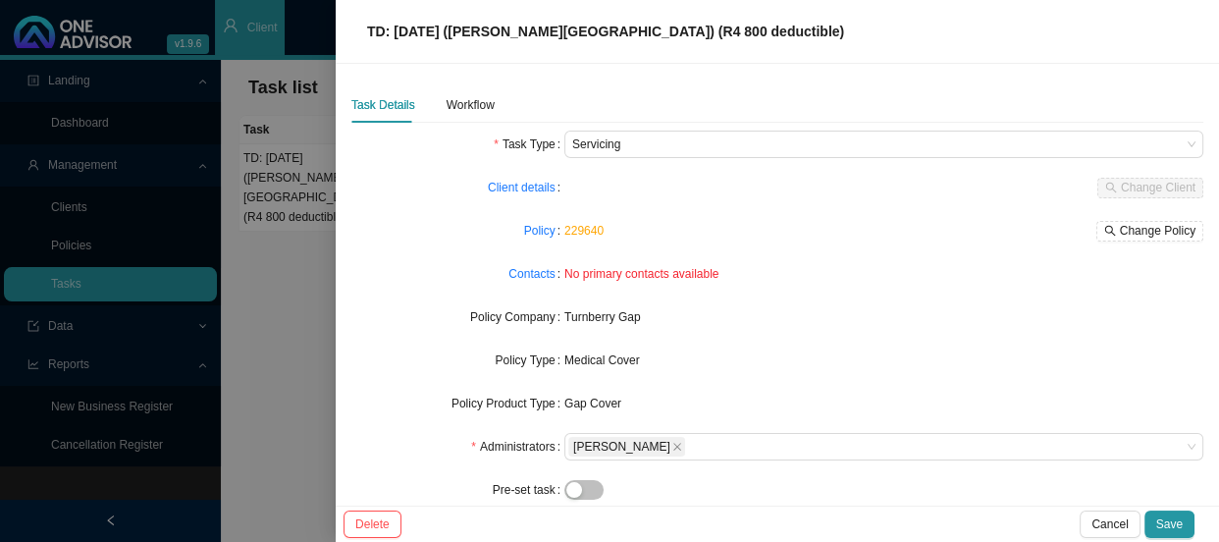
scroll to position [201, 0]
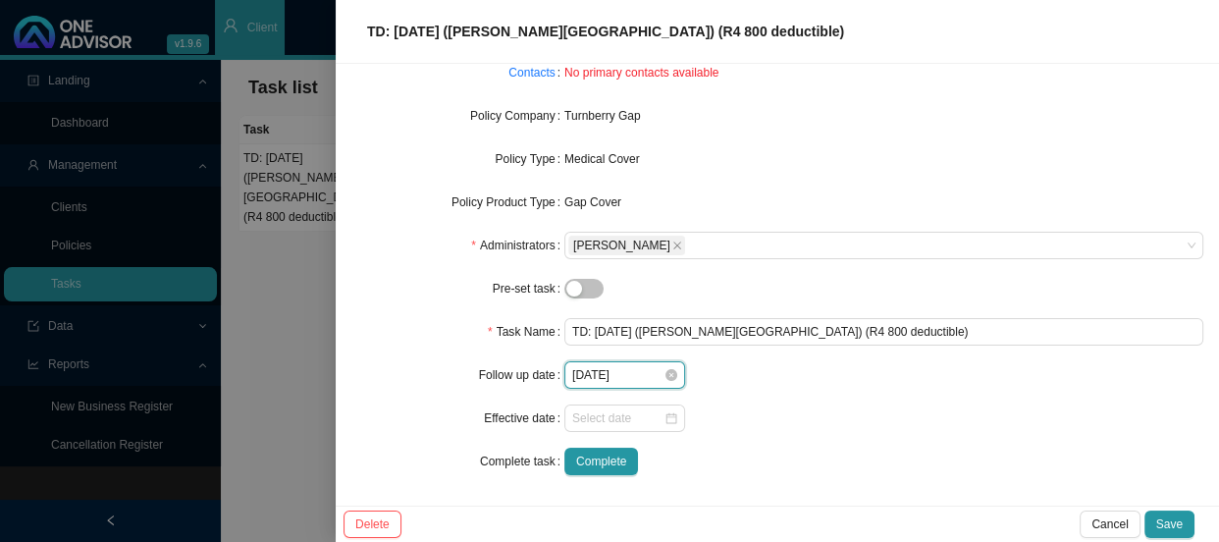
click at [638, 370] on input "[DATE]" at bounding box center [617, 375] width 91 height 20
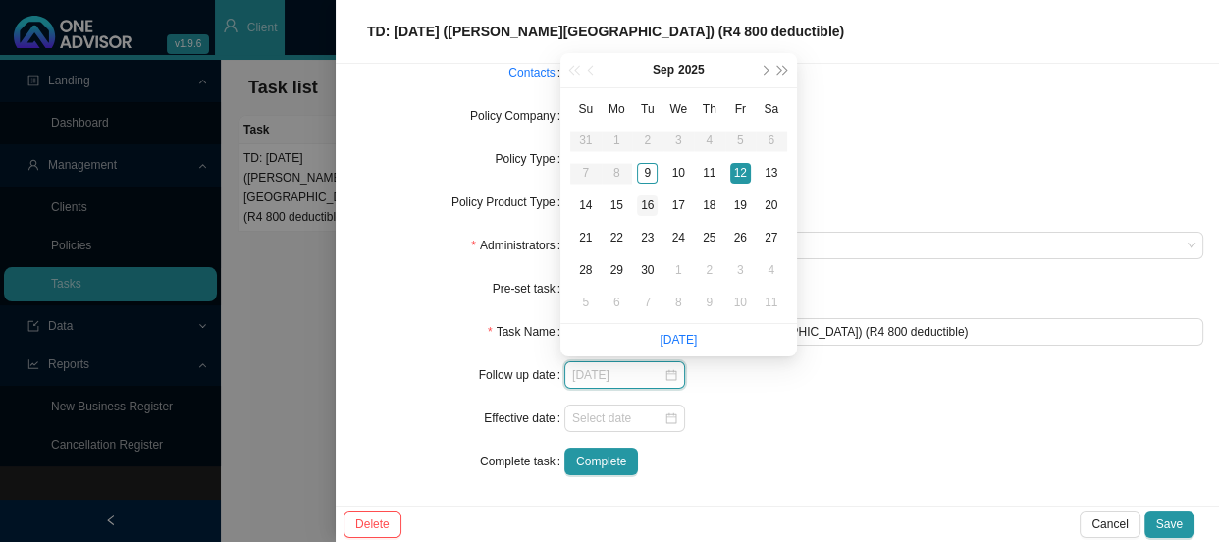
type input "[DATE]"
click at [653, 203] on div "16" at bounding box center [647, 205] width 21 height 21
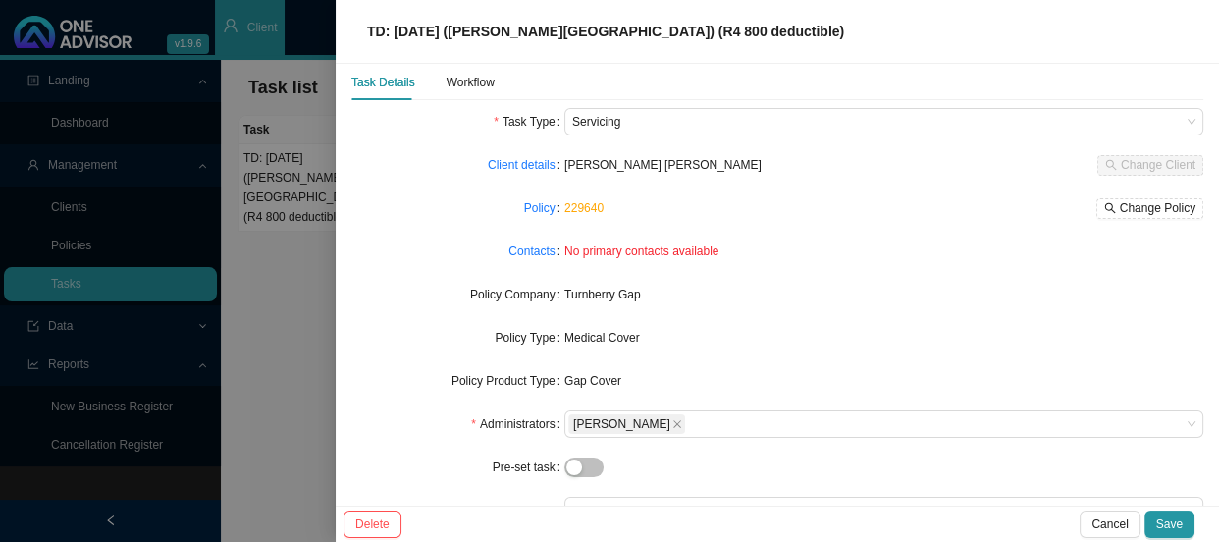
scroll to position [0, 0]
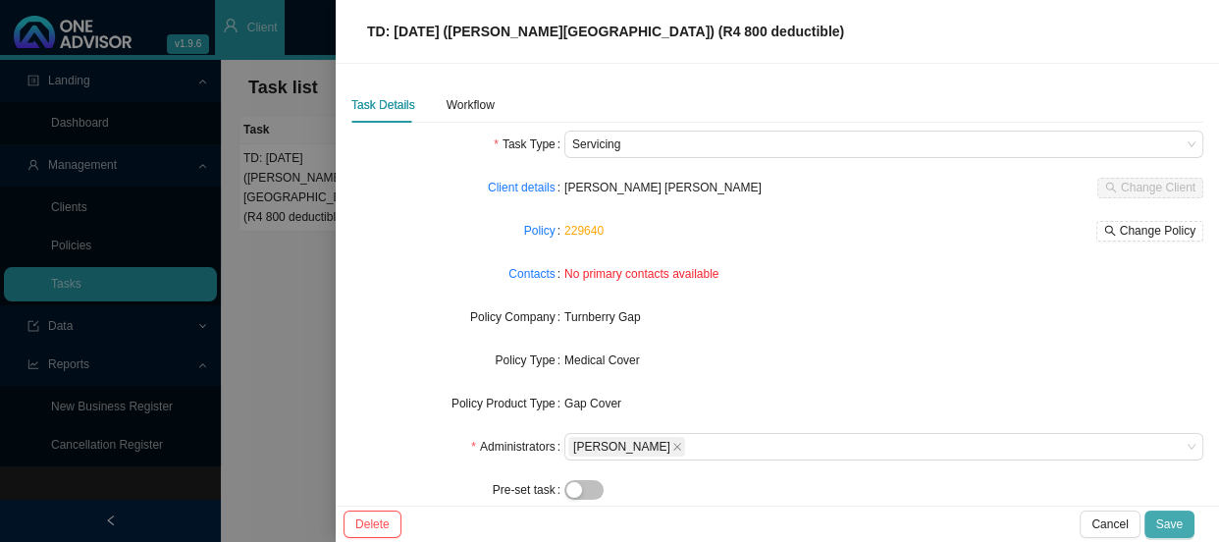
click at [1158, 520] on span "Save" at bounding box center [1169, 524] width 27 height 20
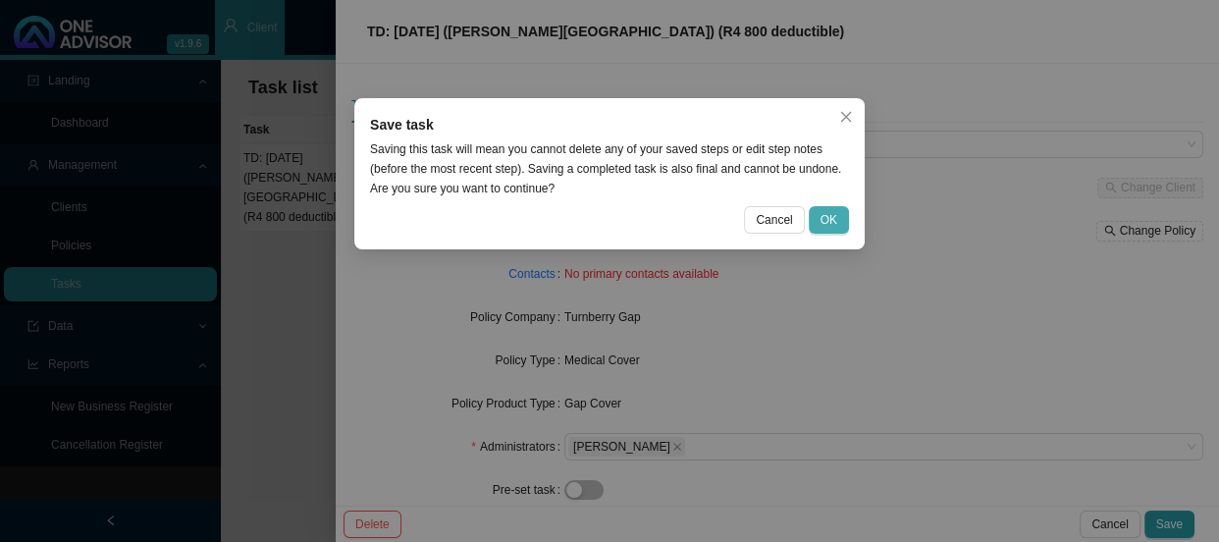
click at [832, 211] on span "OK" at bounding box center [829, 220] width 17 height 20
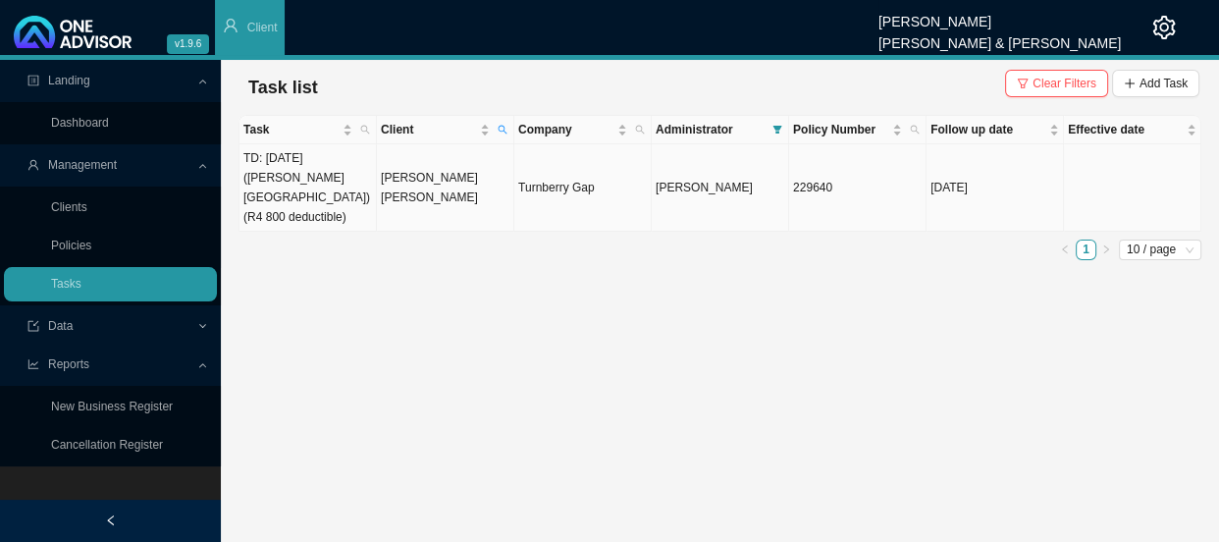
click at [401, 167] on td "[PERSON_NAME] [PERSON_NAME]" at bounding box center [445, 187] width 137 height 87
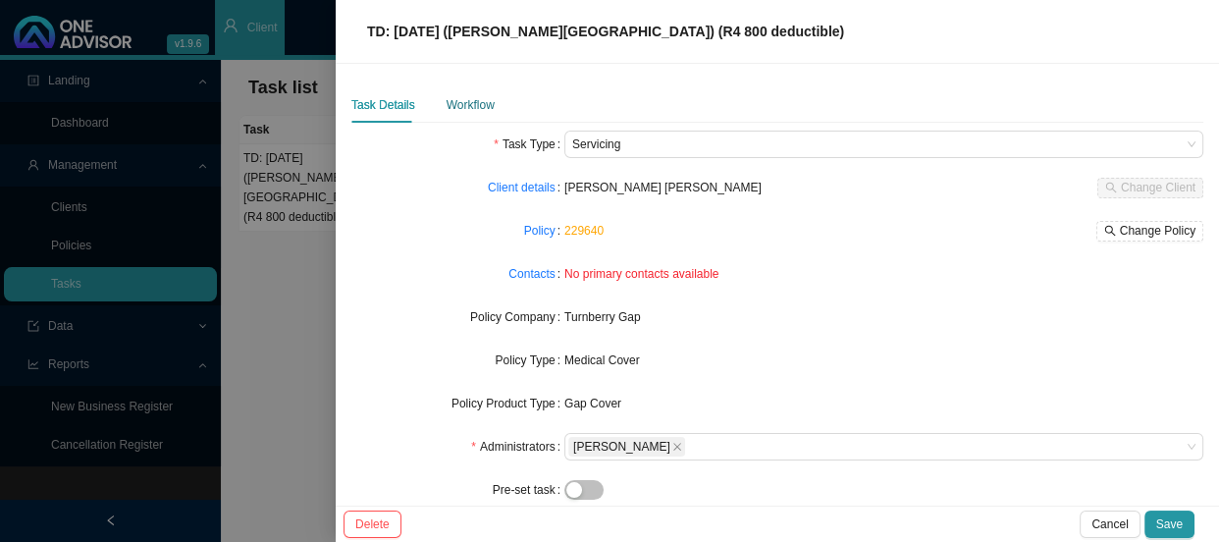
click at [456, 107] on div "Workflow" at bounding box center [471, 105] width 48 height 20
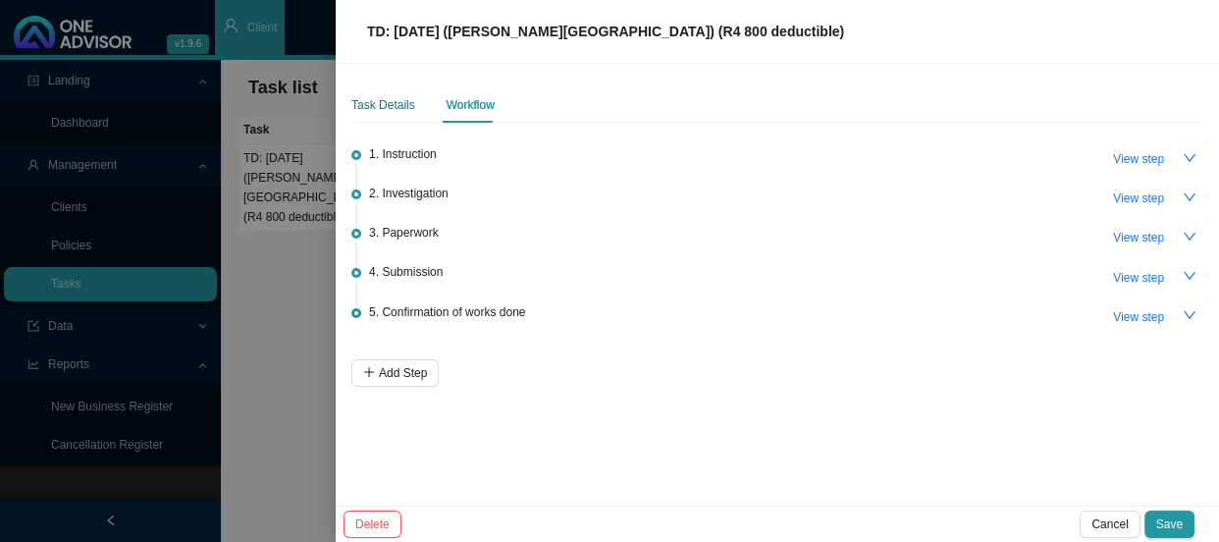
click at [393, 107] on div "Task Details" at bounding box center [383, 105] width 64 height 20
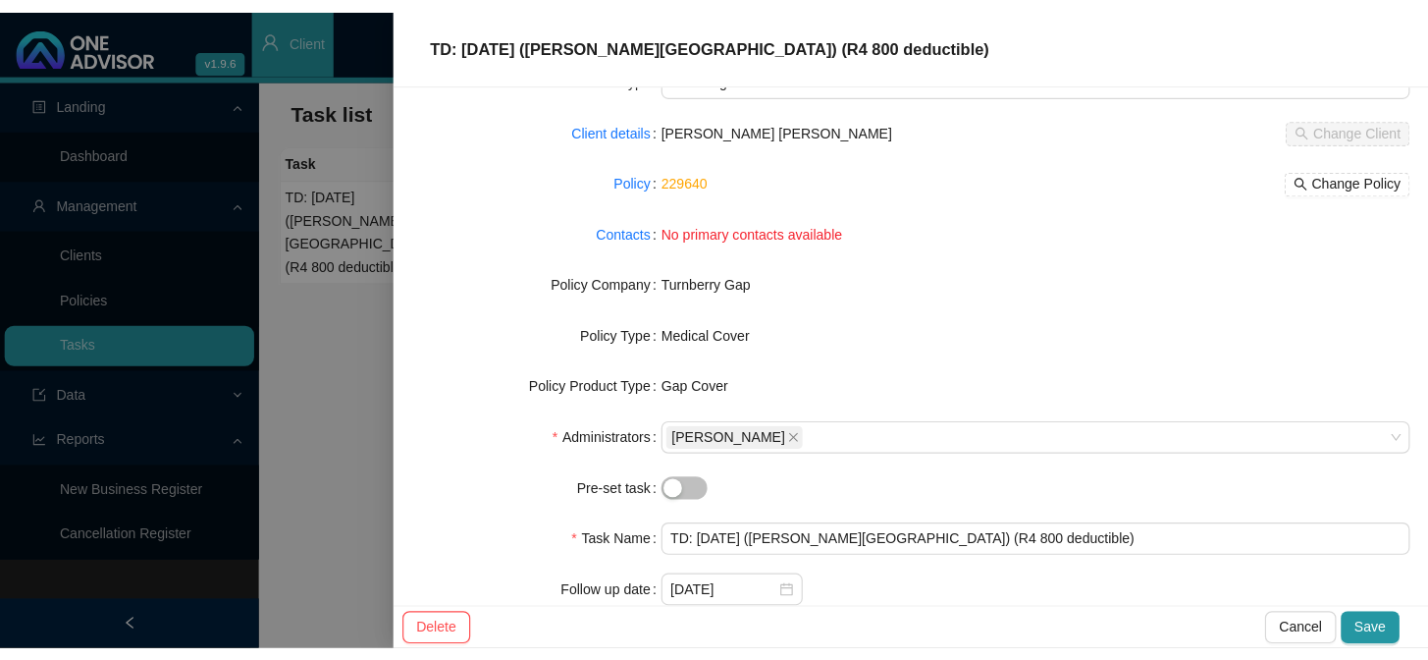
scroll to position [201, 0]
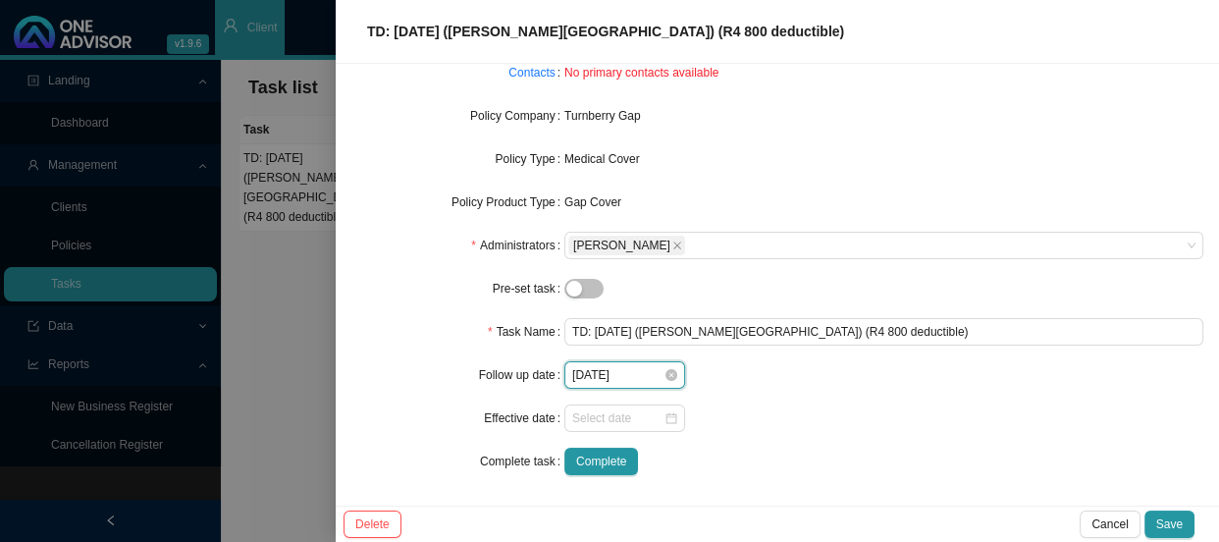
click at [632, 375] on input "[DATE]" at bounding box center [617, 375] width 91 height 20
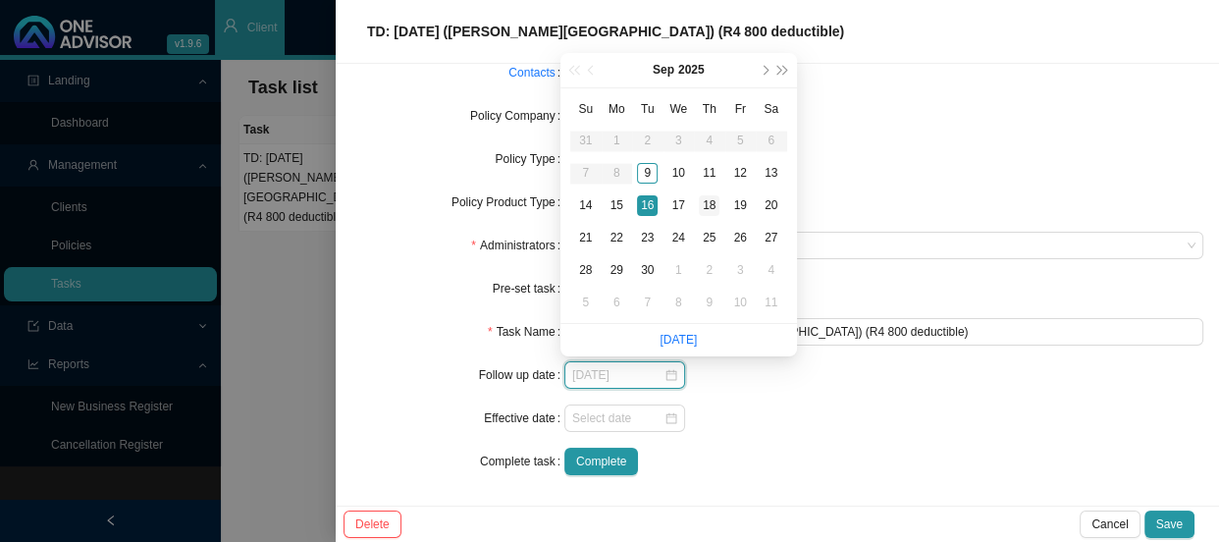
type input "[DATE]"
click at [706, 209] on div "18" at bounding box center [709, 205] width 21 height 21
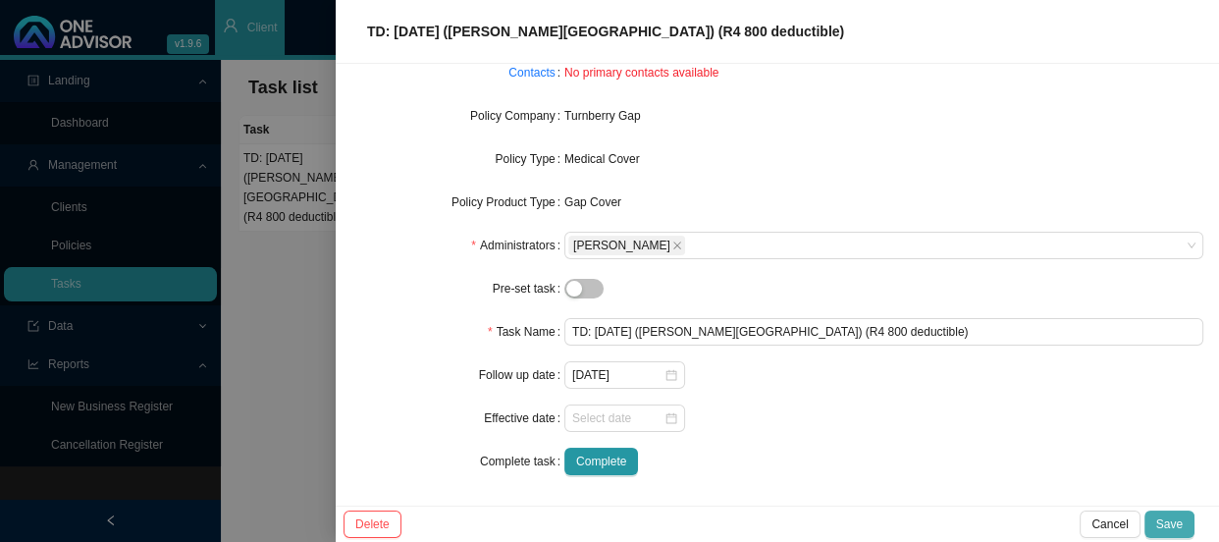
click at [1169, 520] on span "Save" at bounding box center [1169, 524] width 27 height 20
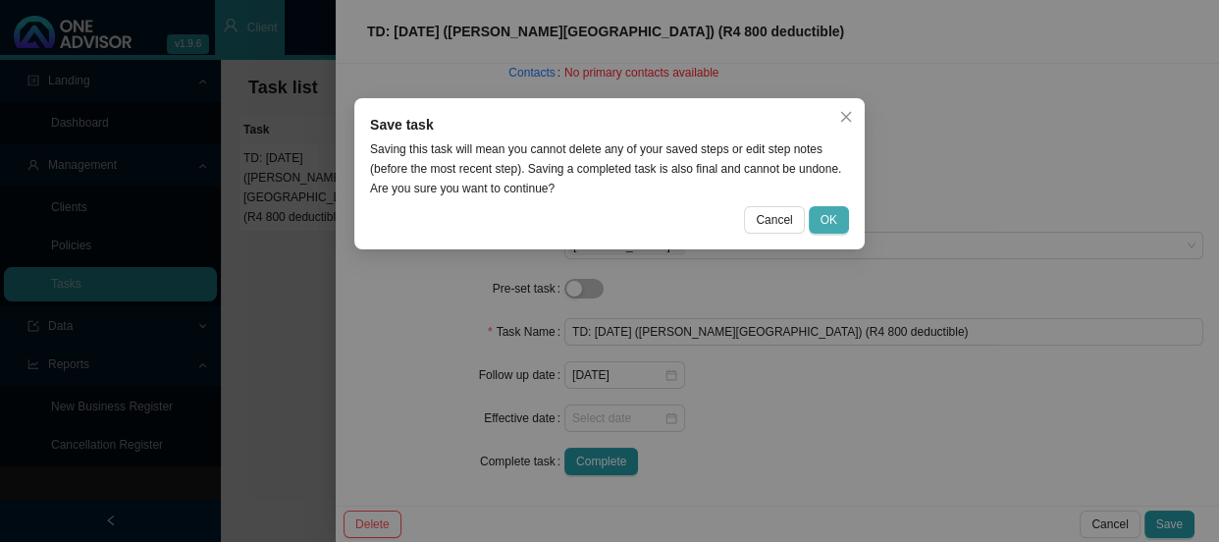
click at [826, 210] on span "OK" at bounding box center [829, 220] width 17 height 20
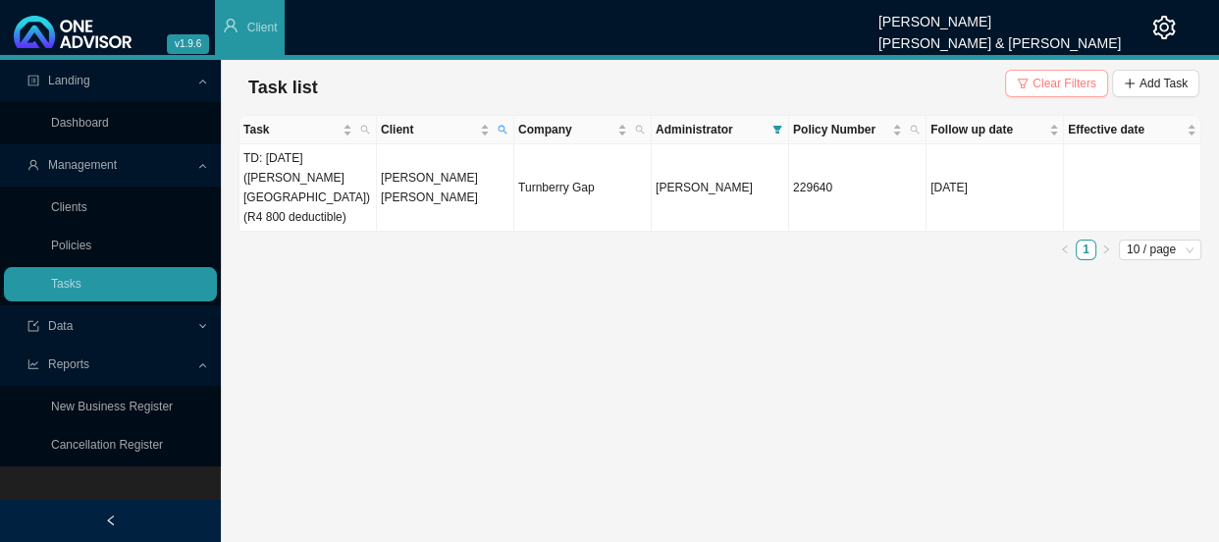
click at [1050, 88] on span "Clear Filters" at bounding box center [1065, 84] width 64 height 20
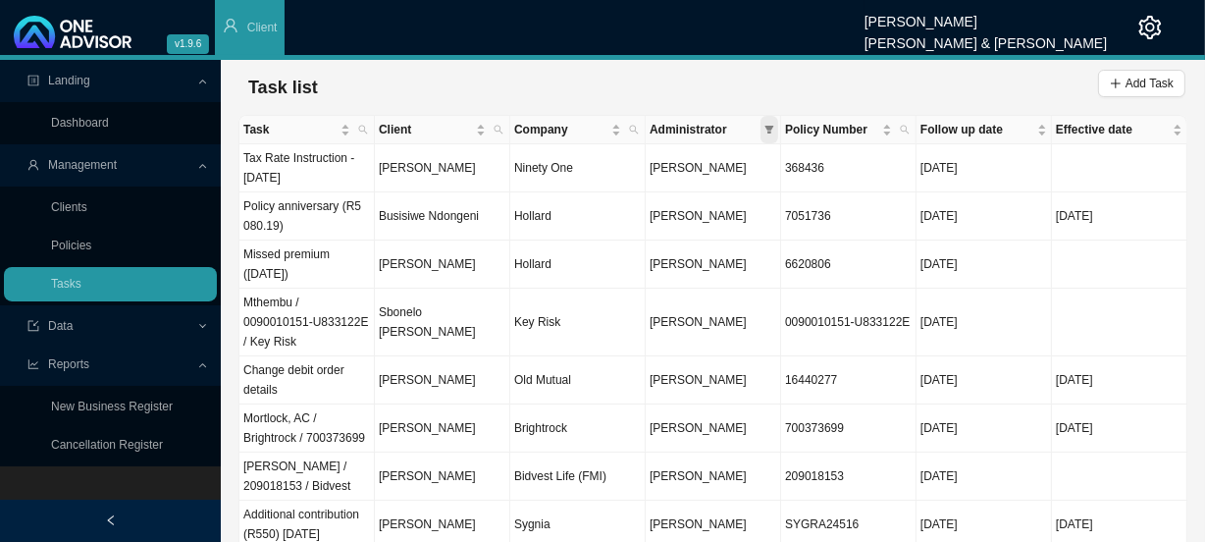
click at [766, 125] on icon "filter" at bounding box center [770, 130] width 10 height 10
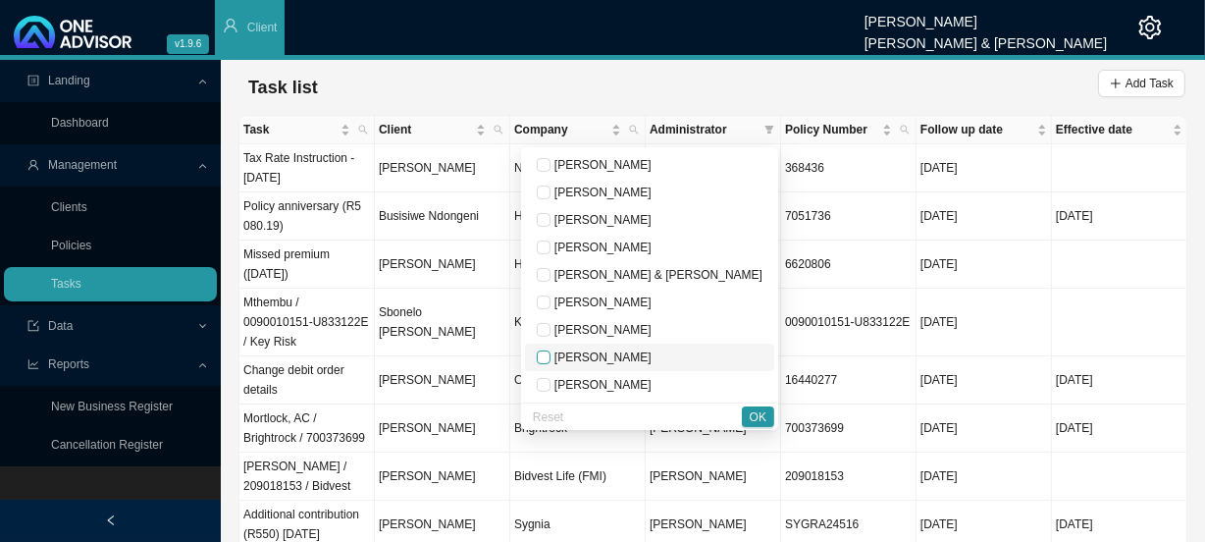
click at [551, 353] on input "checkbox" at bounding box center [544, 357] width 14 height 14
checkbox input "true"
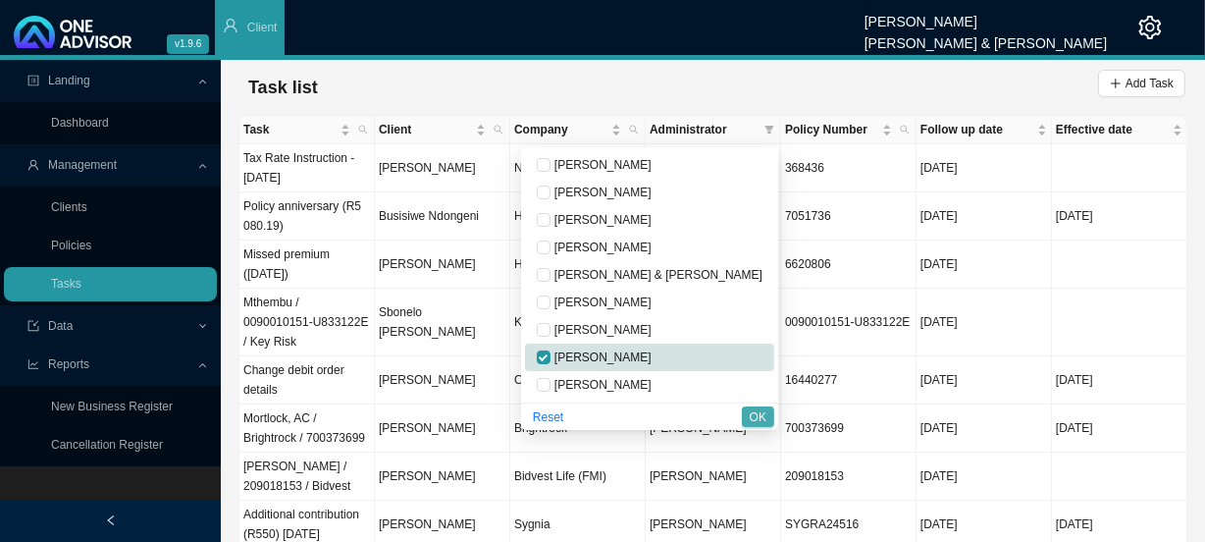
click at [749, 418] on button "OK" at bounding box center [758, 416] width 32 height 21
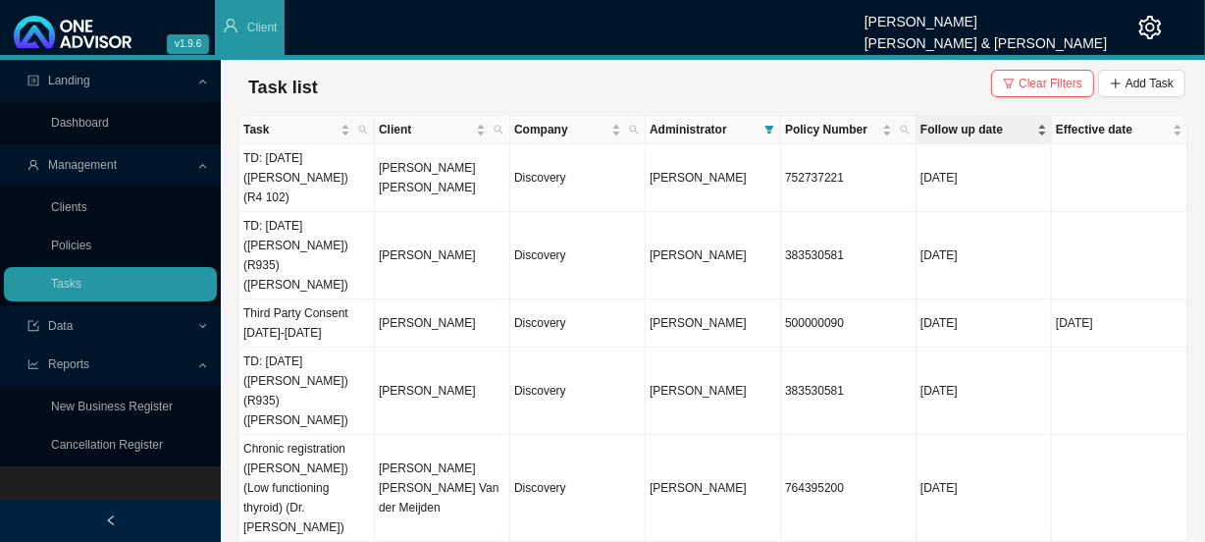
click at [960, 137] on span "Follow up date" at bounding box center [977, 130] width 113 height 20
